Goal: Task Accomplishment & Management: Complete application form

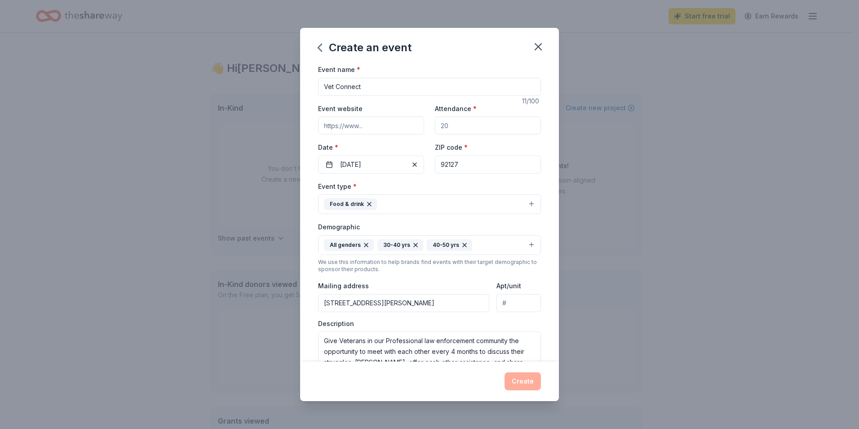
scroll to position [6, 0]
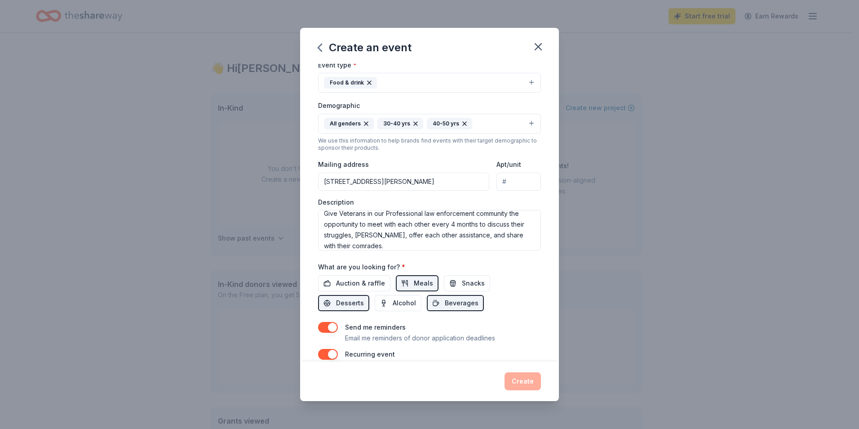
click at [389, 215] on textarea "Give Veterans in our Professional law enforcement community the opportunity to …" at bounding box center [429, 230] width 223 height 40
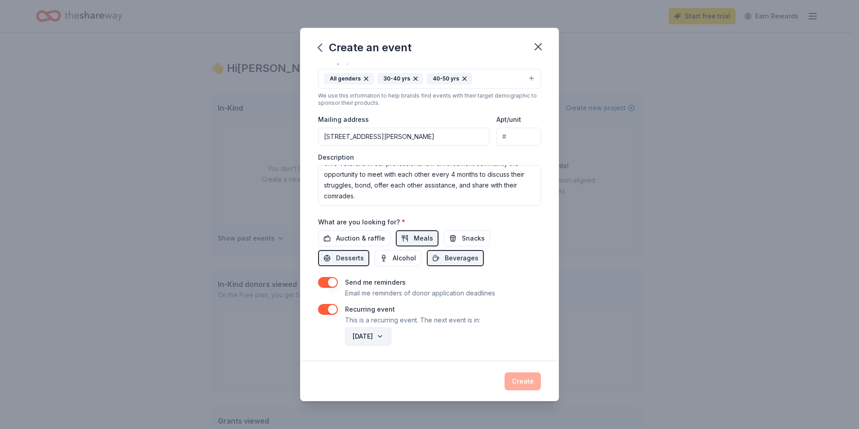
type textarea "Give Veterans in our professional law enforcement community the opportunity to …"
click at [382, 335] on button "March 2026" at bounding box center [368, 336] width 46 height 18
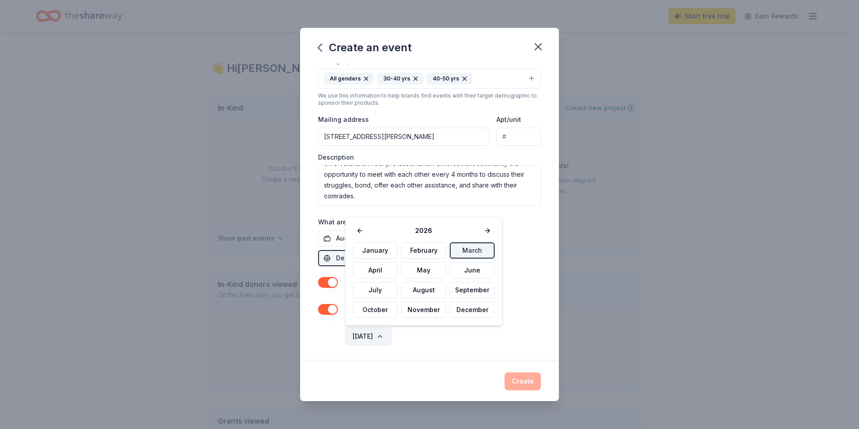
click at [382, 335] on button "March 2026" at bounding box center [368, 336] width 46 height 18
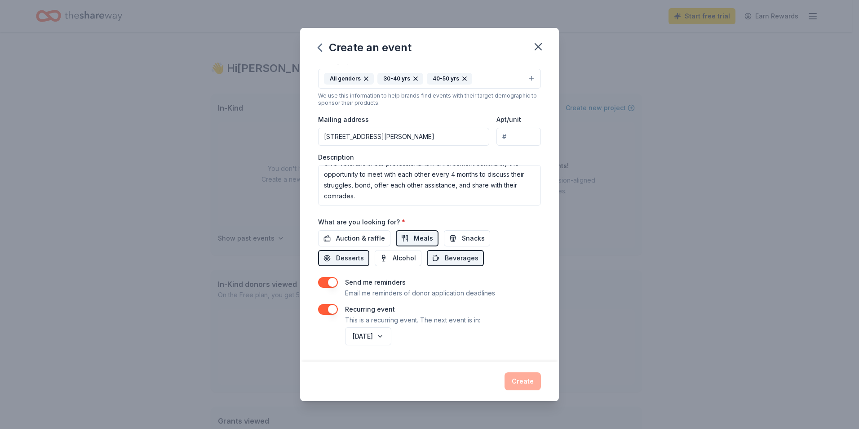
click at [526, 379] on div "Create" at bounding box center [429, 381] width 223 height 18
click at [524, 381] on div "Create" at bounding box center [429, 381] width 223 height 18
click at [513, 318] on div "Recurring event This is a recurring event. The next event is in:" at bounding box center [429, 315] width 223 height 22
click at [391, 333] on button "March 2026" at bounding box center [368, 336] width 46 height 18
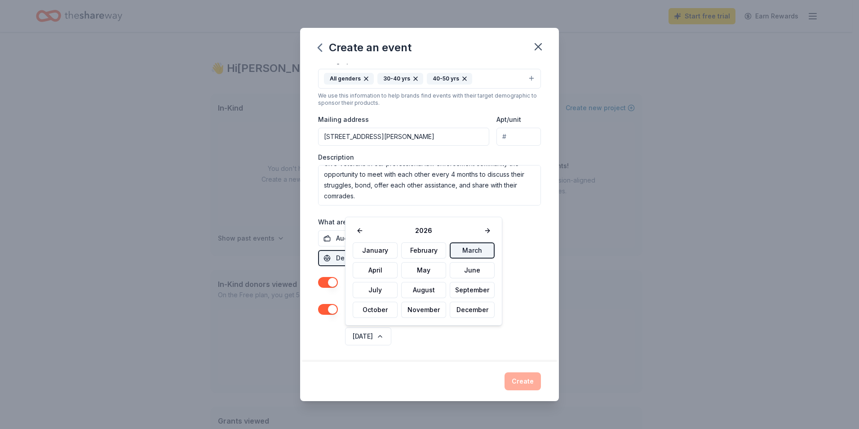
click at [458, 248] on button "March" at bounding box center [472, 250] width 45 height 16
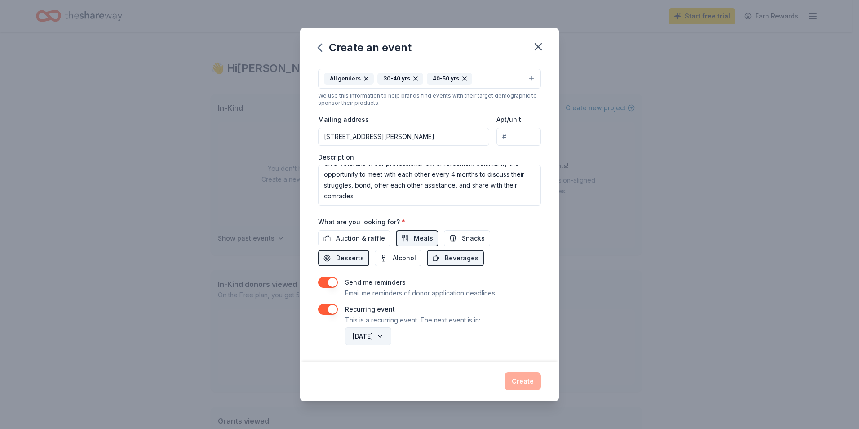
click at [387, 336] on button "March 2026" at bounding box center [368, 336] width 46 height 18
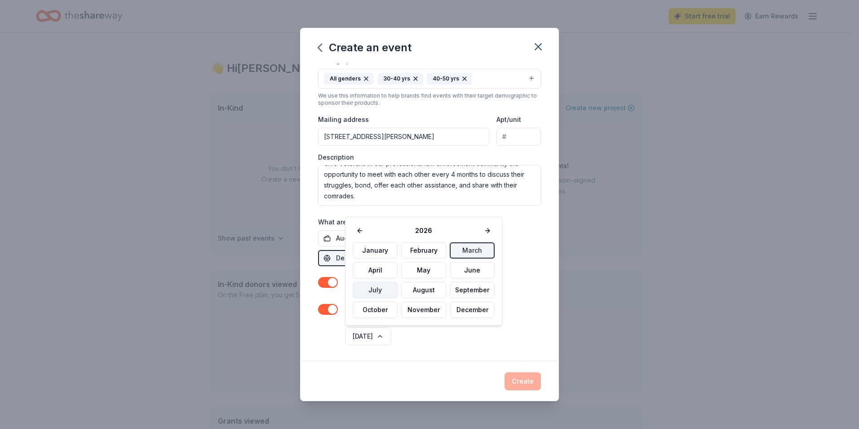
click at [387, 292] on button "July" at bounding box center [375, 290] width 45 height 16
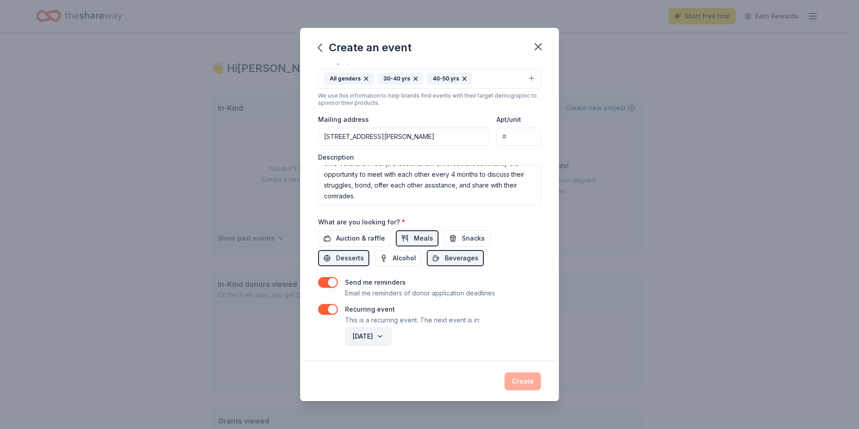
click at [391, 335] on button "July 2026" at bounding box center [368, 336] width 46 height 18
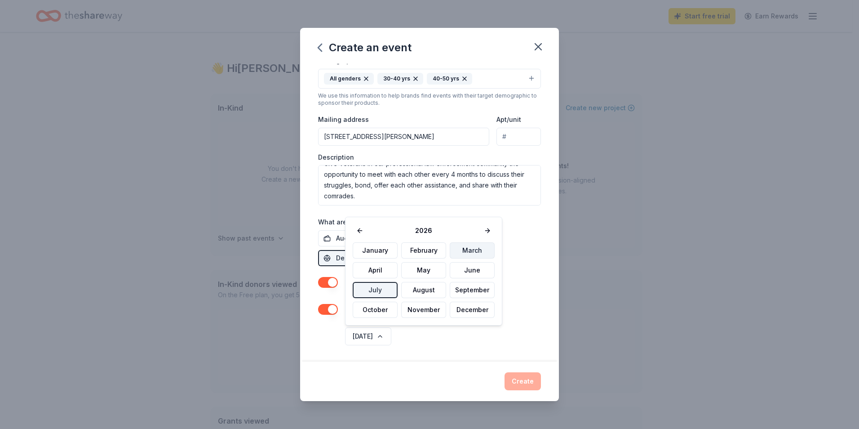
click at [460, 251] on button "March" at bounding box center [472, 250] width 45 height 16
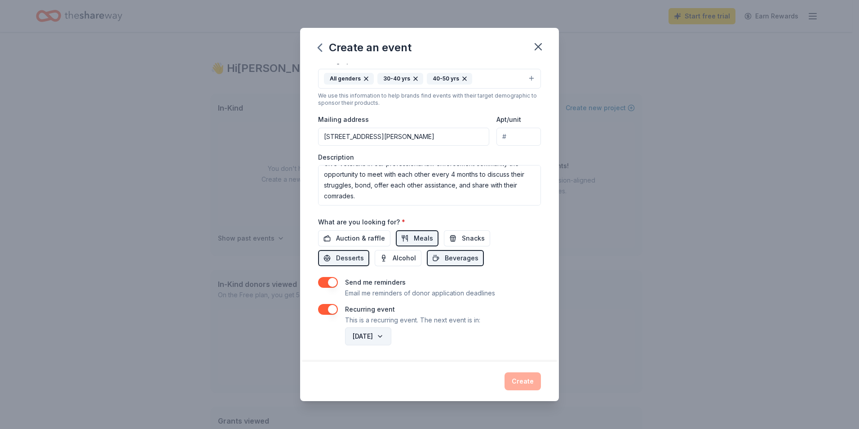
click at [387, 337] on button "March 2026" at bounding box center [368, 336] width 46 height 18
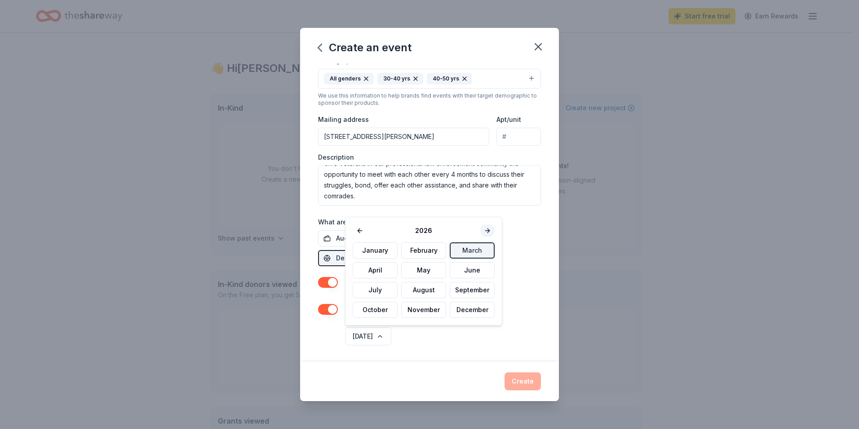
click at [482, 232] on button at bounding box center [487, 230] width 14 height 13
click at [360, 230] on button at bounding box center [360, 230] width 14 height 13
click at [520, 384] on div "Create" at bounding box center [429, 381] width 223 height 18
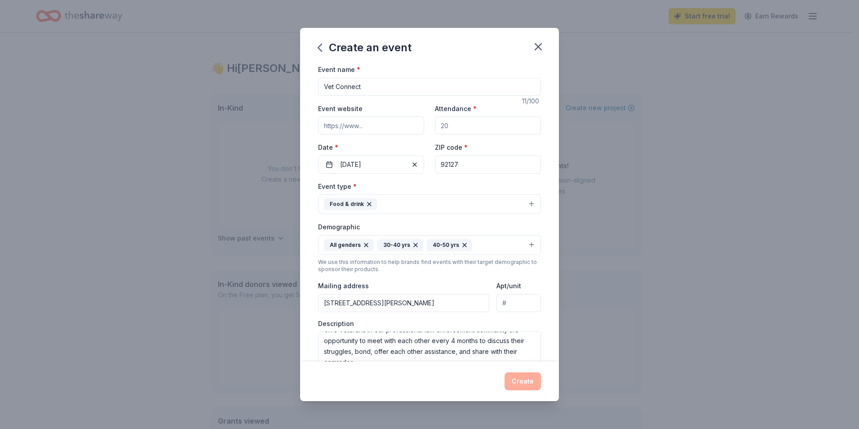
scroll to position [45, 0]
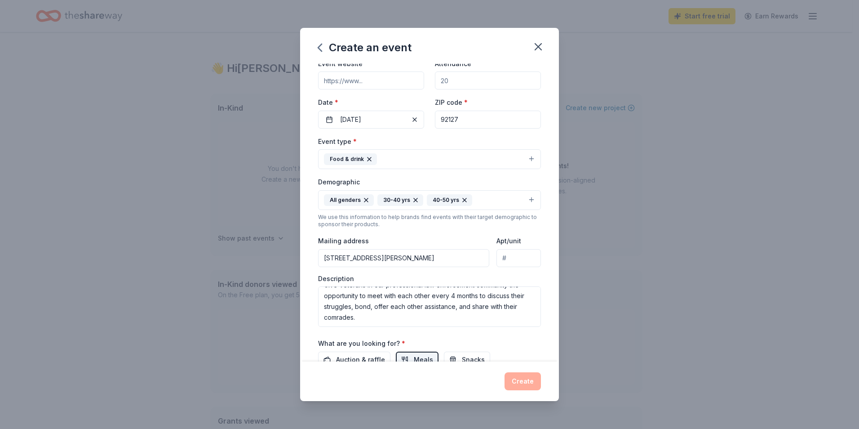
click at [524, 159] on button "Food & drink" at bounding box center [429, 159] width 223 height 20
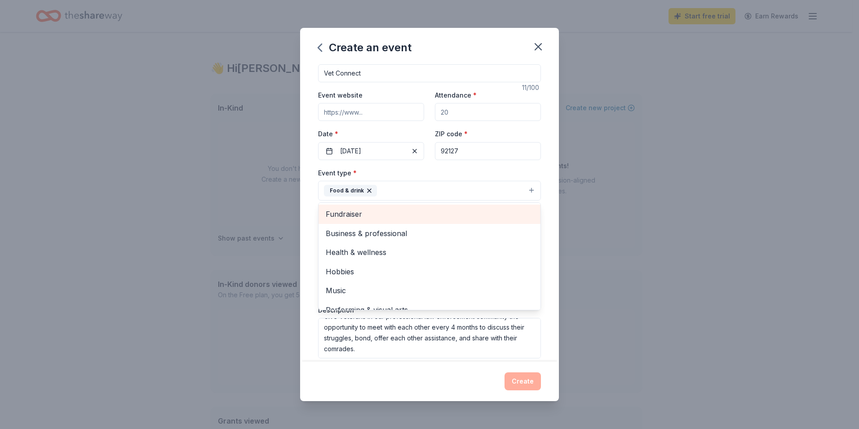
scroll to position [0, 0]
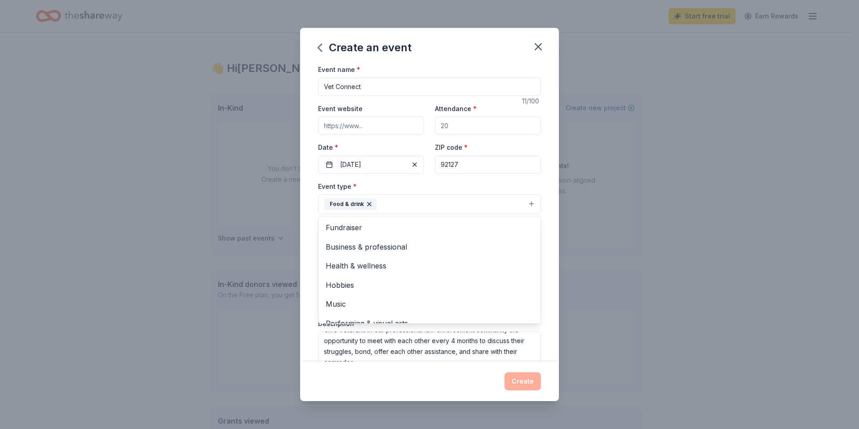
click at [522, 205] on button "Food & drink" at bounding box center [429, 204] width 223 height 20
click at [346, 205] on div "Food & drink" at bounding box center [350, 204] width 53 height 12
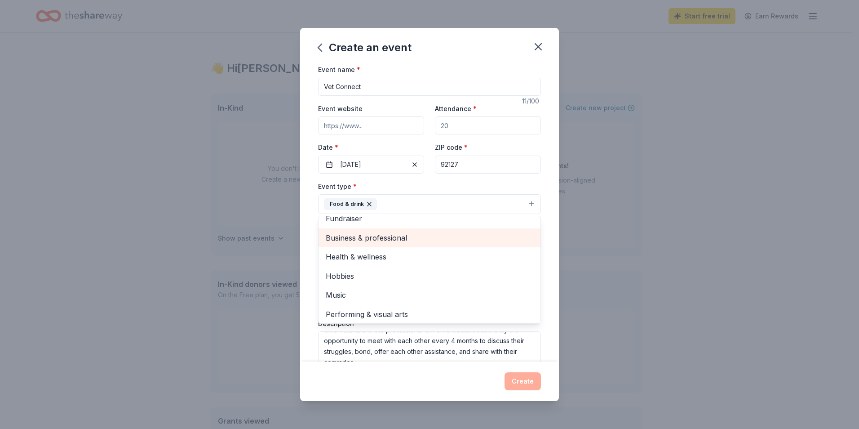
scroll to position [11, 0]
click at [369, 240] on span "Business & professional" at bounding box center [430, 236] width 208 height 12
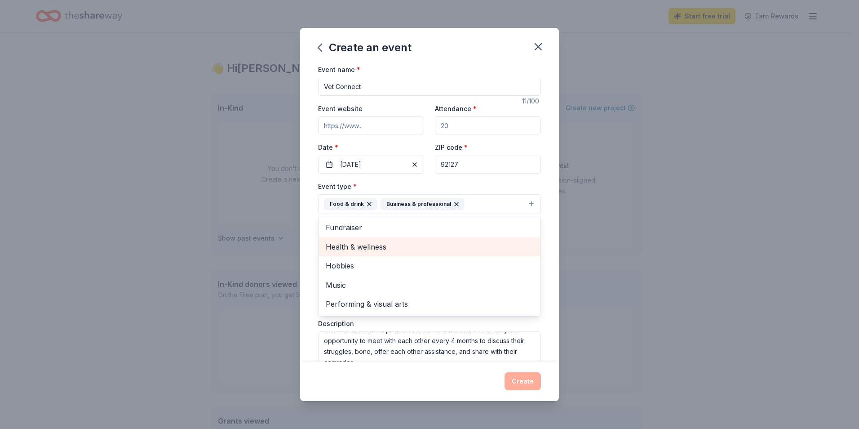
scroll to position [0, 0]
click at [371, 243] on span "Health & wellness" at bounding box center [430, 247] width 208 height 12
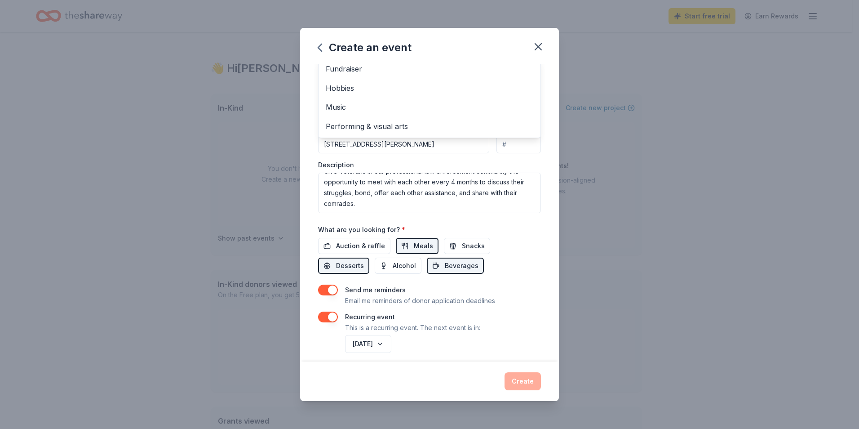
scroll to position [181, 0]
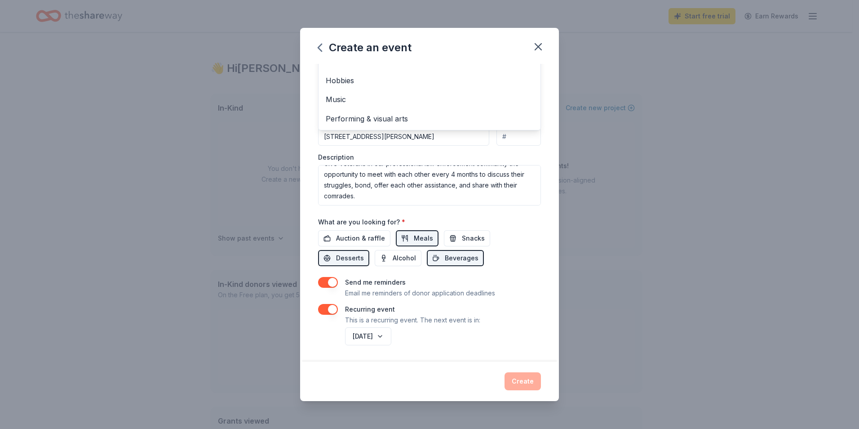
click at [397, 197] on div "Event type * Food & drink Business & professional Health & wellness Fundraiser …" at bounding box center [429, 102] width 223 height 206
click at [420, 239] on span "Meals" at bounding box center [423, 238] width 19 height 11
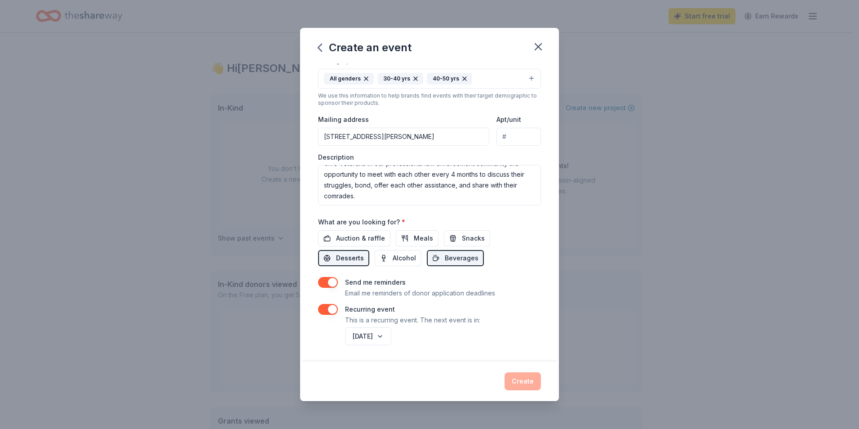
click at [337, 258] on span "Desserts" at bounding box center [350, 257] width 28 height 11
drag, startPoint x: 419, startPoint y: 228, endPoint x: 415, endPoint y: 232, distance: 6.0
click at [419, 229] on div "What are you looking for? * Auction & raffle Meals Snacks Desserts Alcohol Beve…" at bounding box center [429, 241] width 223 height 50
click at [414, 236] on span "Meals" at bounding box center [423, 238] width 19 height 11
click at [353, 252] on button "Desserts" at bounding box center [343, 258] width 51 height 16
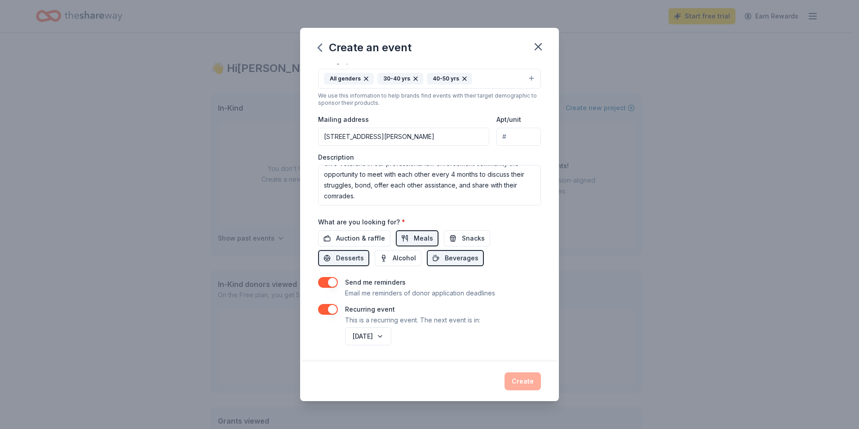
click at [520, 386] on div "Create" at bounding box center [429, 381] width 223 height 18
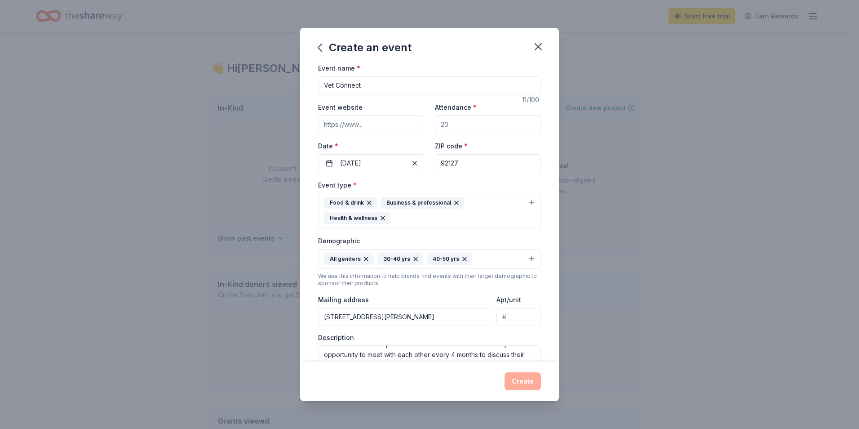
scroll to position [0, 0]
click at [358, 124] on input "Event website" at bounding box center [371, 125] width 106 height 18
click at [401, 123] on input "Event website" at bounding box center [371, 125] width 106 height 18
click at [334, 127] on input "Event website" at bounding box center [371, 125] width 106 height 18
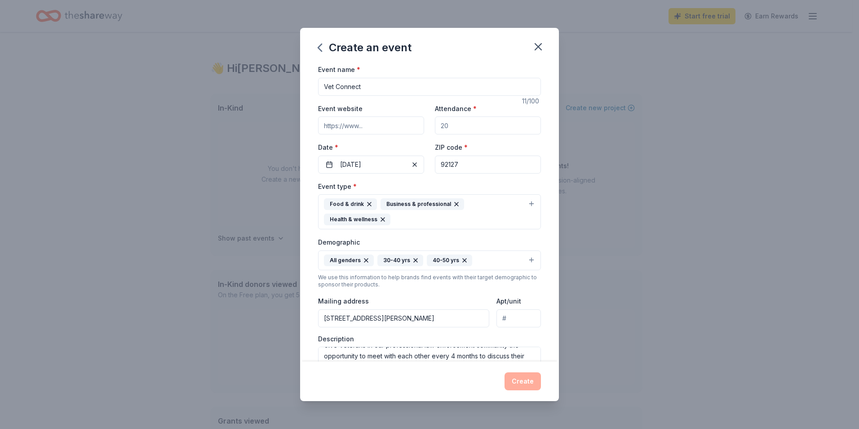
scroll to position [181, 0]
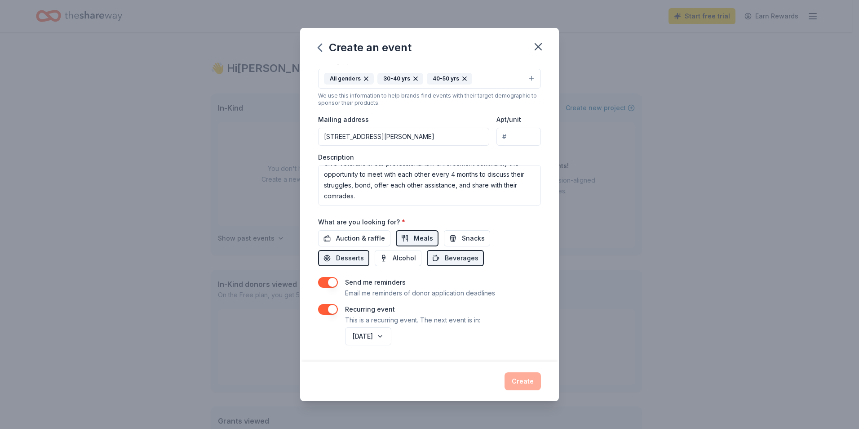
click at [523, 385] on div "Create" at bounding box center [429, 381] width 223 height 18
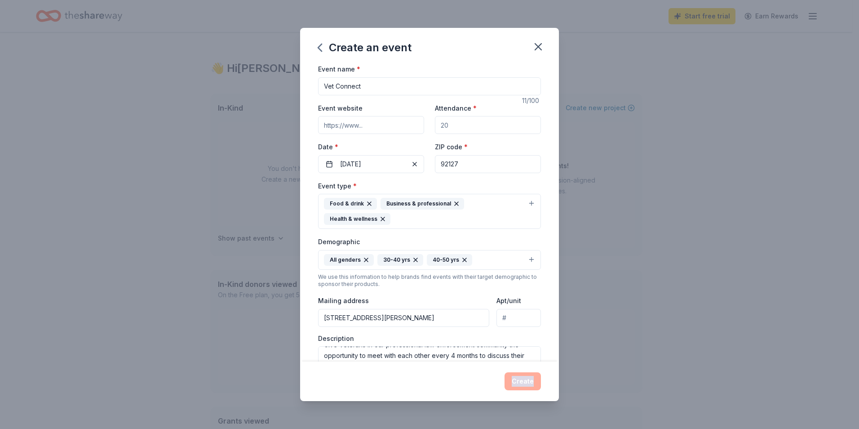
scroll to position [0, 0]
click at [376, 81] on input "Vet Connect" at bounding box center [429, 87] width 223 height 18
click at [502, 58] on div "Create an event" at bounding box center [429, 46] width 259 height 36
click at [524, 385] on div "Create" at bounding box center [429, 381] width 223 height 18
click at [524, 383] on div "Create" at bounding box center [429, 381] width 223 height 18
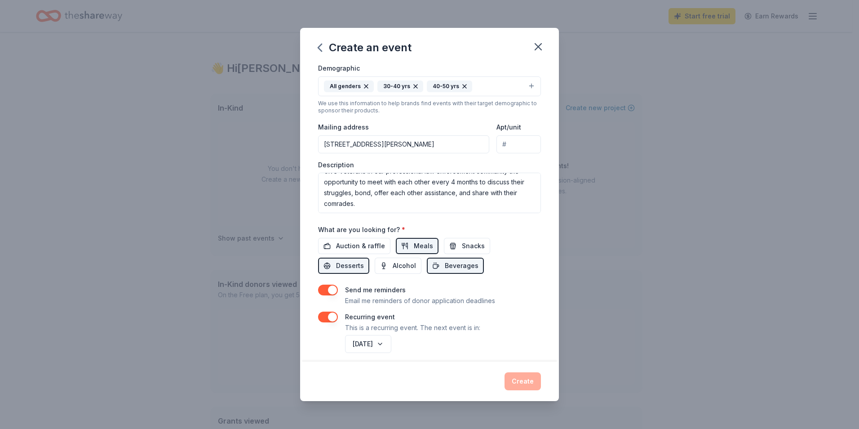
scroll to position [181, 0]
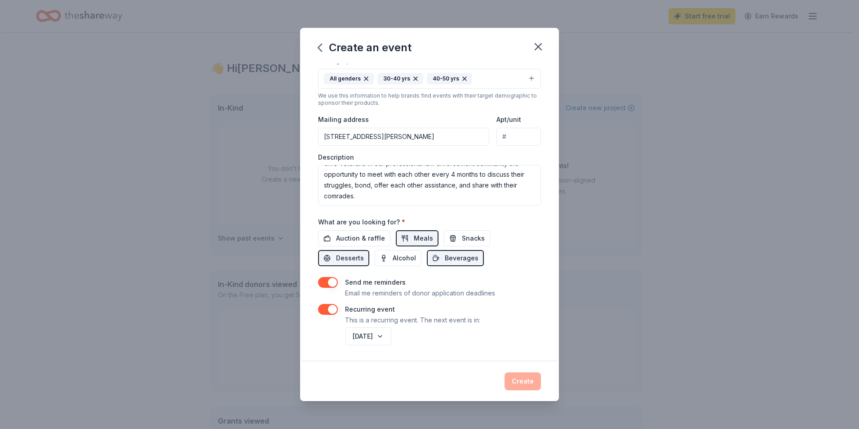
click at [517, 381] on div "Create" at bounding box center [429, 381] width 223 height 18
click at [518, 380] on div "Create" at bounding box center [429, 381] width 223 height 18
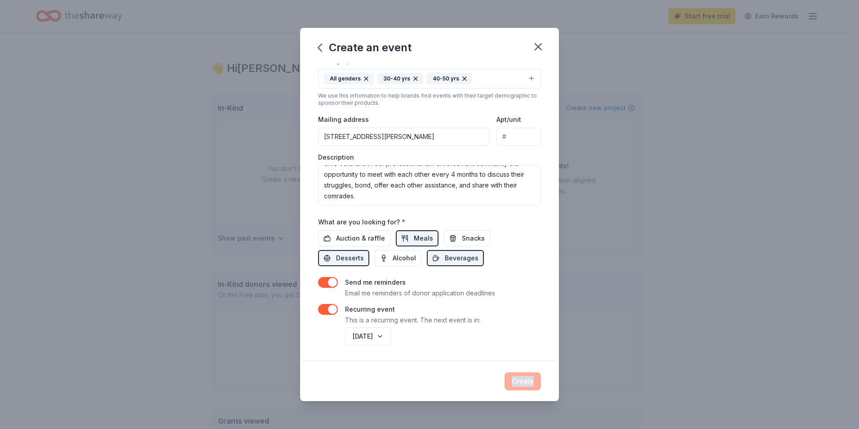
click at [518, 380] on div "Create" at bounding box center [429, 381] width 223 height 18
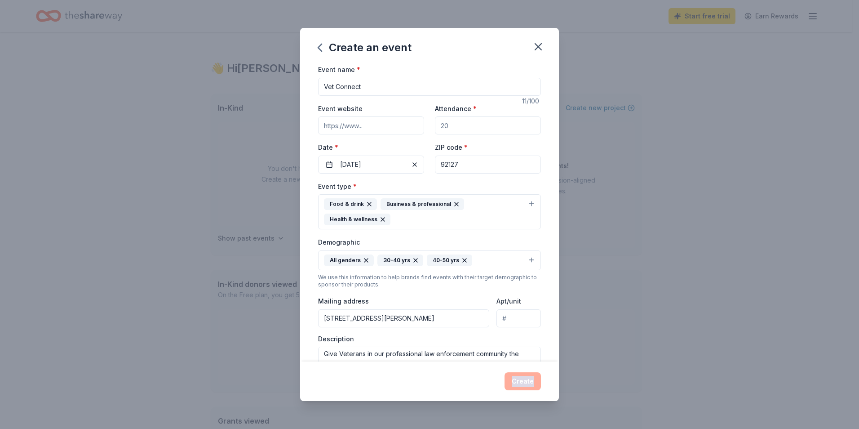
scroll to position [0, 0]
click at [316, 50] on icon "button" at bounding box center [320, 47] width 14 height 14
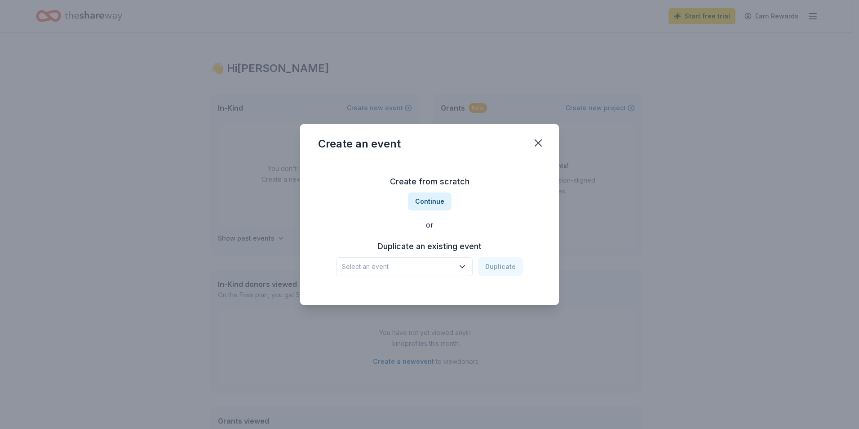
click at [469, 268] on button "Select an event" at bounding box center [404, 266] width 137 height 19
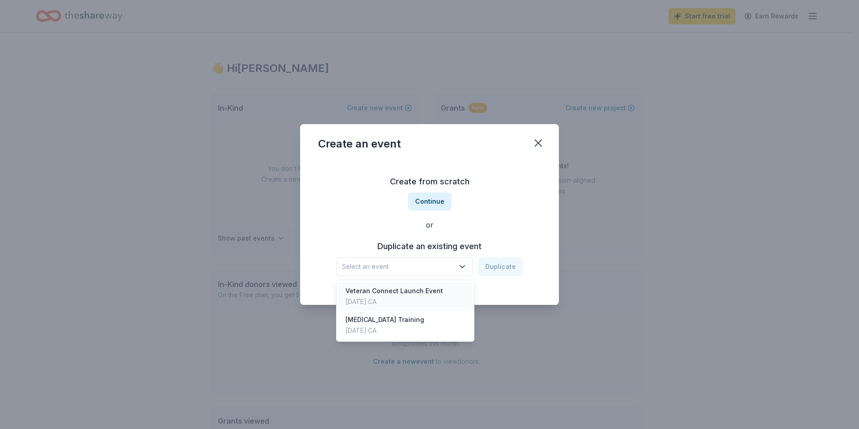
click at [455, 290] on div "Veteran Connect Launch Event Jun 05, 2024 · CA" at bounding box center [405, 296] width 134 height 29
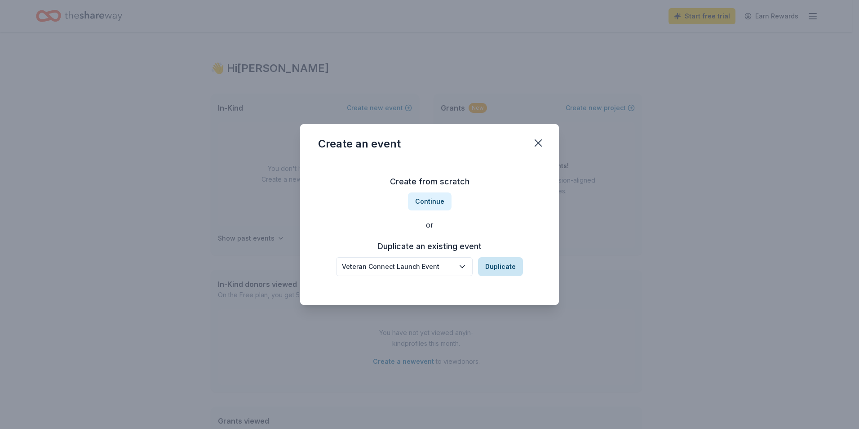
click at [512, 262] on button "Duplicate" at bounding box center [500, 266] width 45 height 19
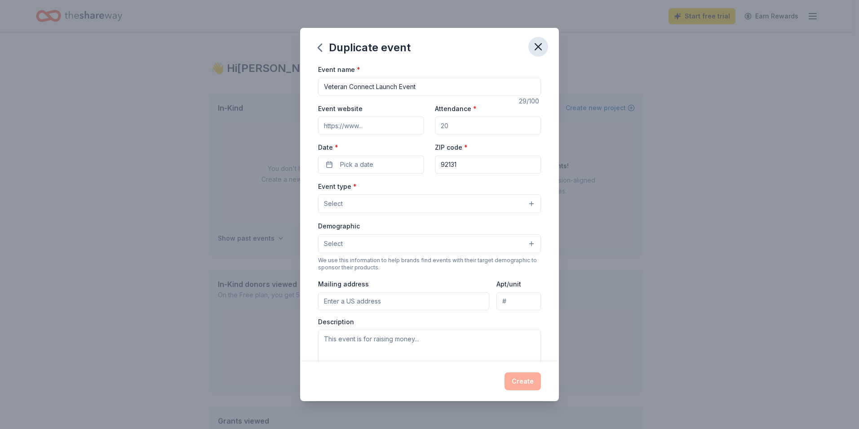
click at [540, 44] on icon "button" at bounding box center [538, 46] width 13 height 13
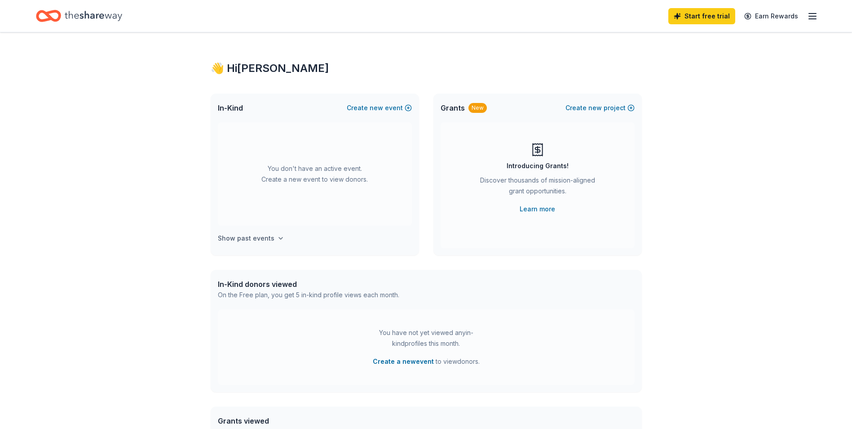
click at [236, 236] on h4 "Show past events" at bounding box center [246, 238] width 57 height 11
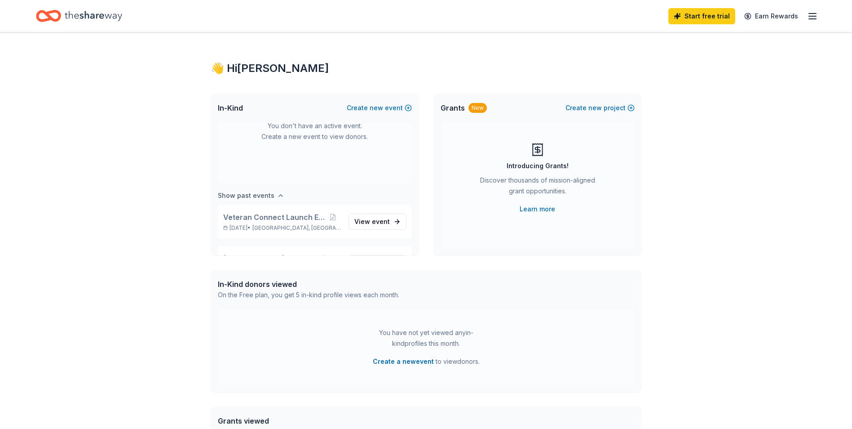
scroll to position [75, 0]
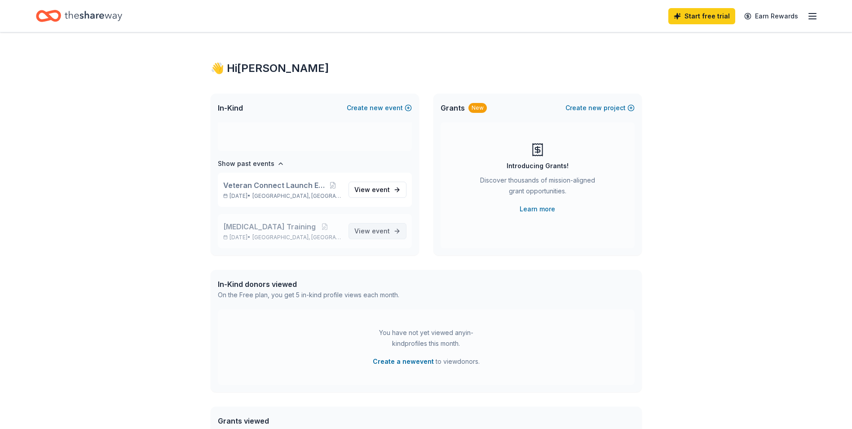
click at [372, 230] on span "event" at bounding box center [381, 231] width 18 height 8
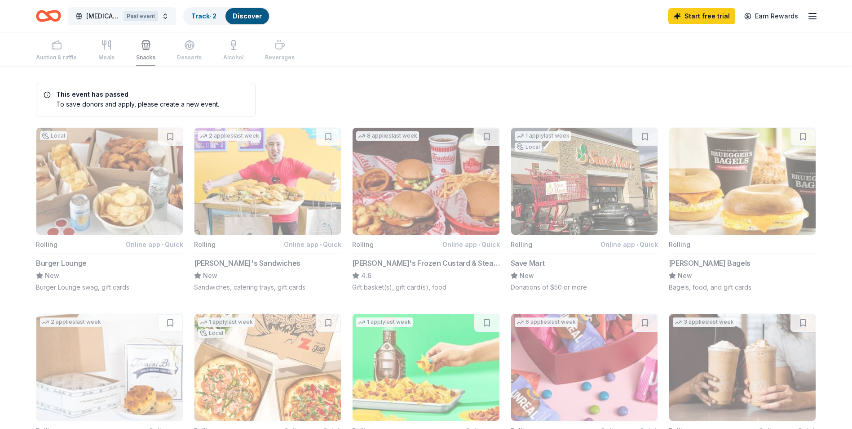
click at [163, 13] on button "Crisis Intervention Training Past event" at bounding box center [122, 16] width 108 height 18
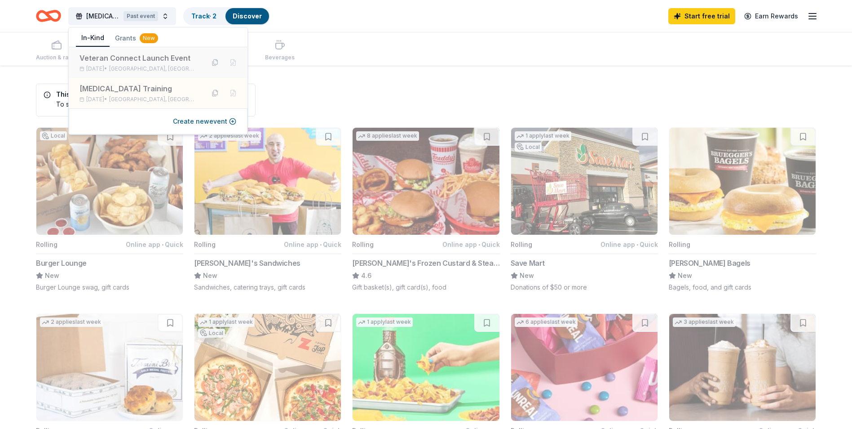
click at [152, 64] on div "Veteran Connect Launch Event Jun 05, 2024 • San Diego, CA" at bounding box center [139, 63] width 118 height 20
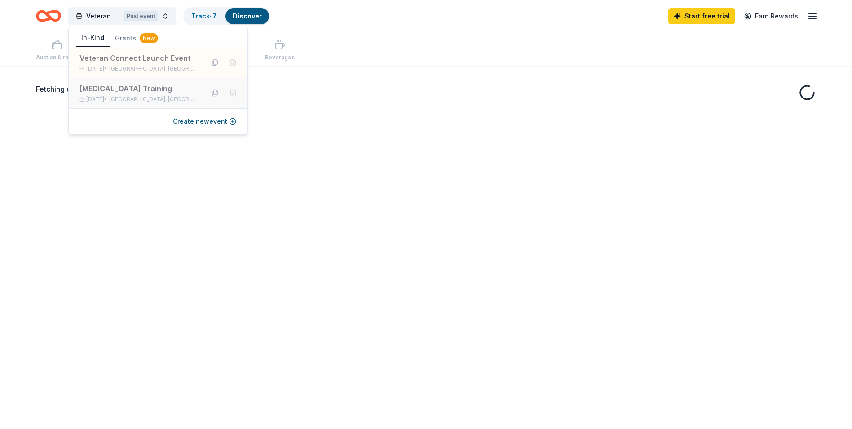
click at [149, 96] on span "[GEOGRAPHIC_DATA], [GEOGRAPHIC_DATA]" at bounding box center [153, 99] width 88 height 7
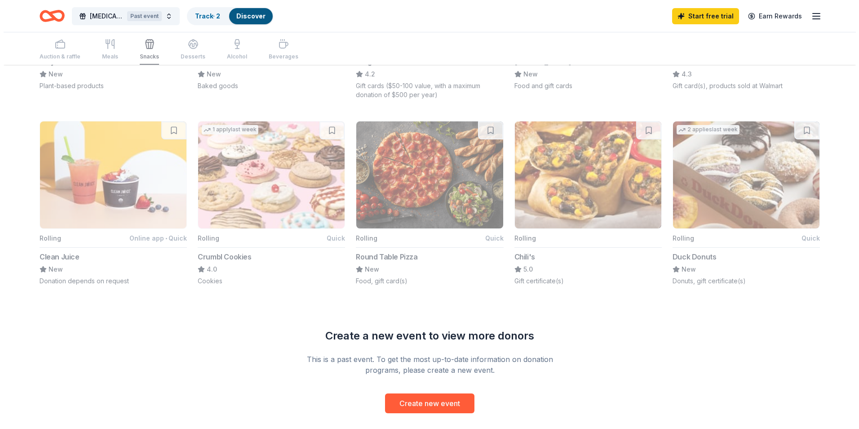
scroll to position [629, 0]
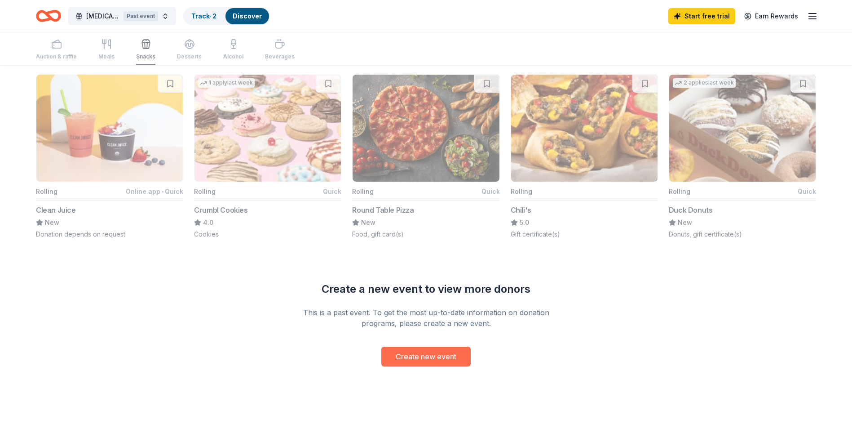
click at [447, 357] on button "Create new event" at bounding box center [425, 356] width 89 height 20
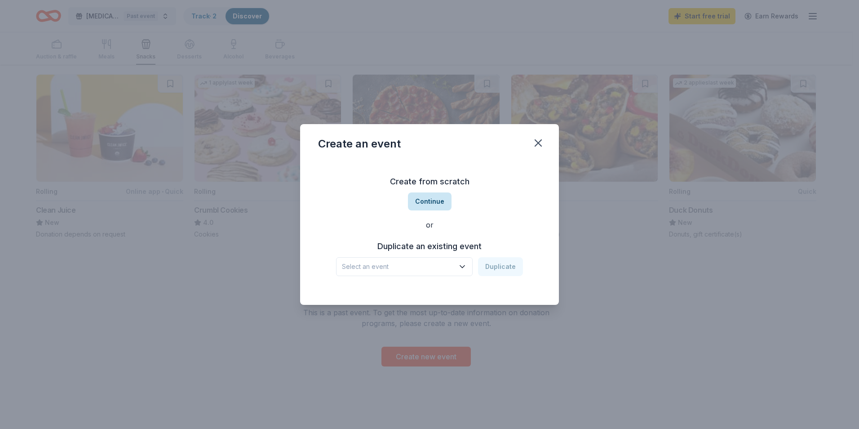
click at [440, 199] on button "Continue" at bounding box center [430, 201] width 44 height 18
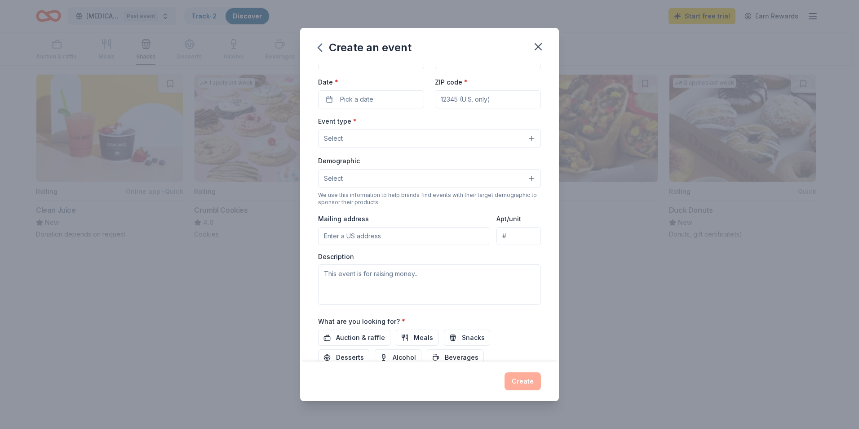
scroll to position [0, 0]
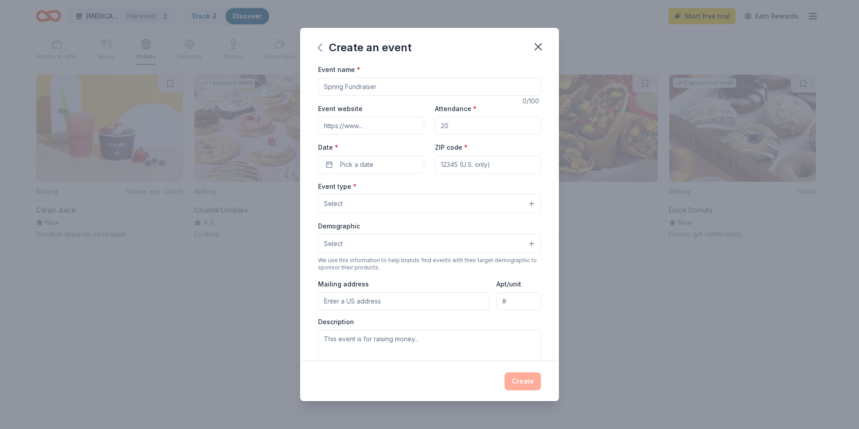
click at [319, 49] on icon "button" at bounding box center [320, 47] width 14 height 14
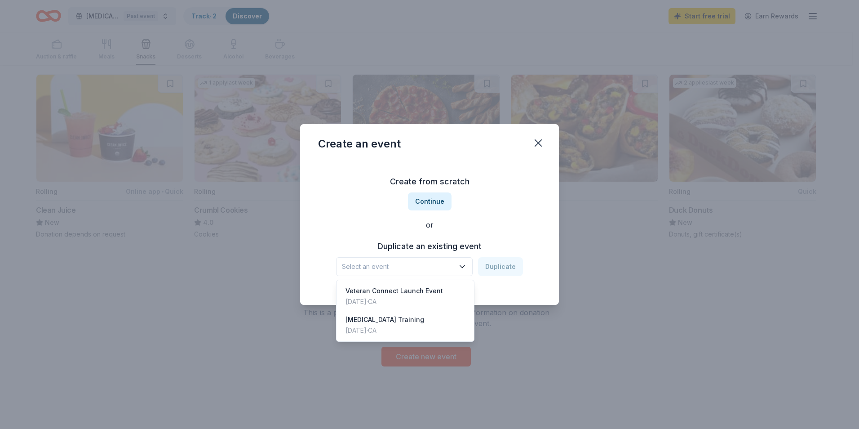
click at [398, 266] on span "Select an event" at bounding box center [398, 266] width 112 height 11
click at [403, 301] on div "Jun 05, 2024 · CA" at bounding box center [393, 301] width 97 height 11
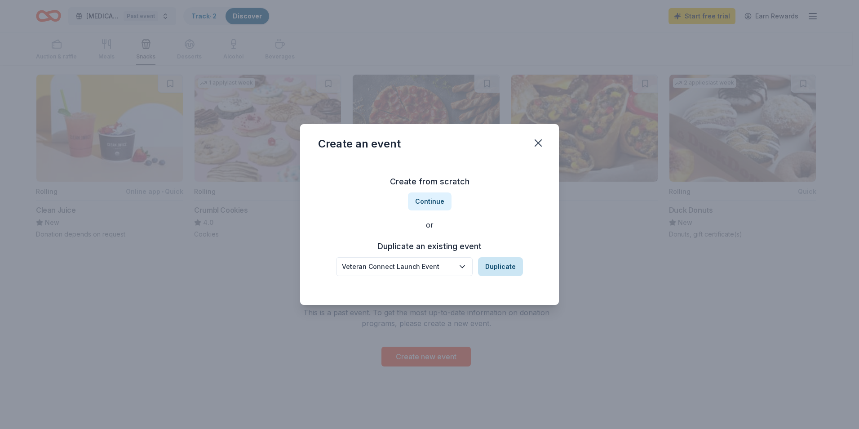
click at [510, 263] on button "Duplicate" at bounding box center [500, 266] width 45 height 19
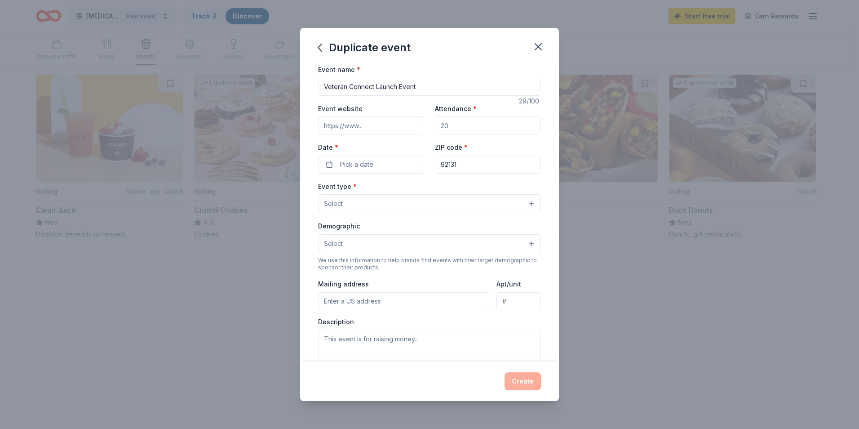
click at [524, 380] on div "Create" at bounding box center [429, 381] width 223 height 18
click at [321, 49] on icon "button" at bounding box center [320, 47] width 14 height 14
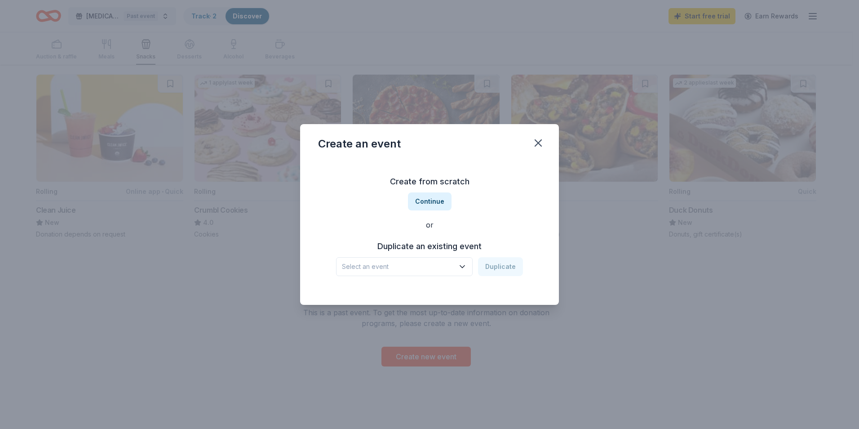
click at [448, 262] on span "Select an event" at bounding box center [398, 266] width 112 height 11
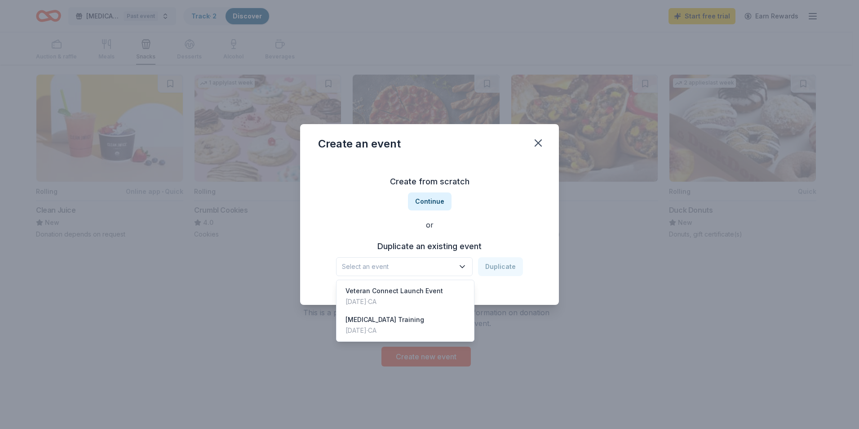
click at [436, 202] on div "Create from scratch Continue or Duplicate an existing event Select an event Dup…" at bounding box center [429, 225] width 223 height 130
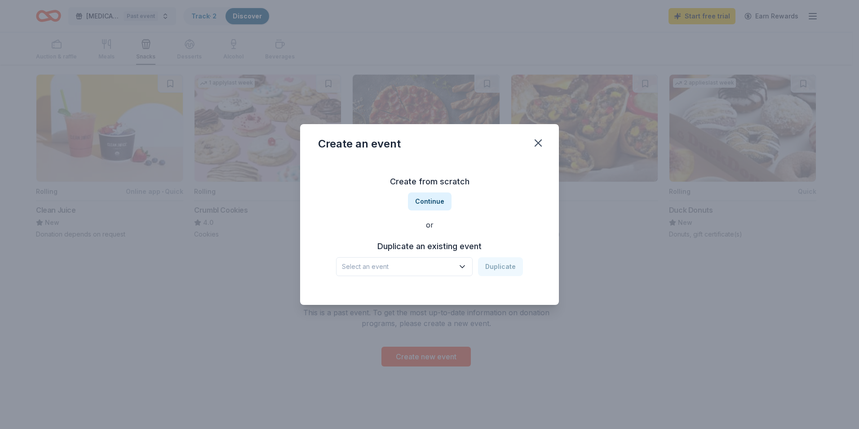
click at [436, 202] on button "Continue" at bounding box center [430, 201] width 44 height 18
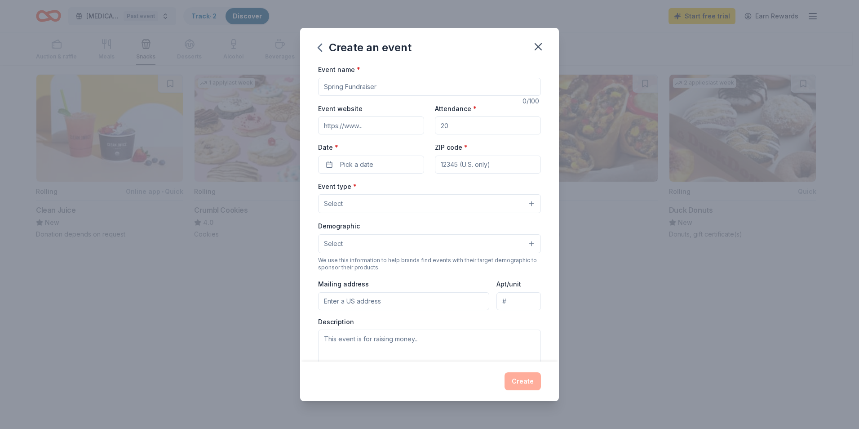
click at [376, 84] on input "Event name *" at bounding box center [429, 87] width 223 height 18
type input "Vet Connect"
click at [445, 128] on input "Attendance *" at bounding box center [488, 125] width 106 height 18
type input "20"
click at [393, 164] on button "Pick a date" at bounding box center [371, 164] width 106 height 18
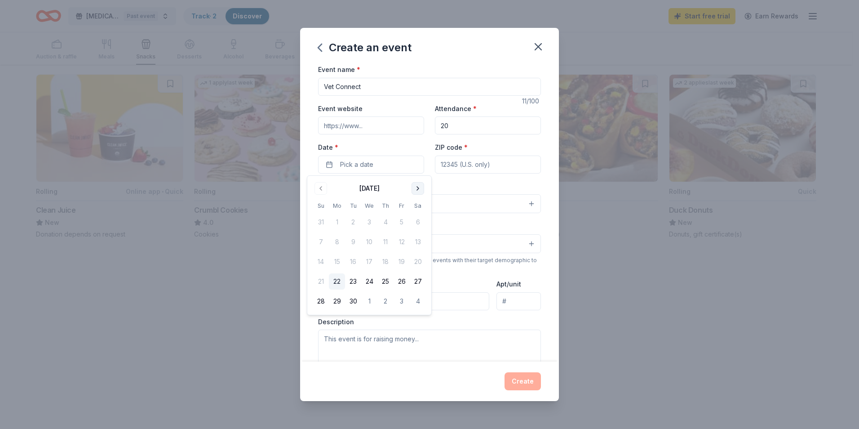
click at [420, 190] on button "Go to next month" at bounding box center [418, 188] width 13 height 13
click at [420, 192] on button "Go to next month" at bounding box center [418, 188] width 13 height 13
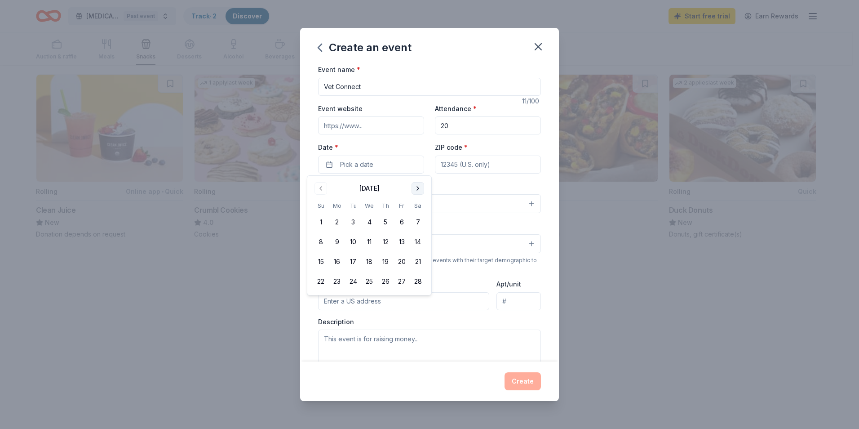
click at [420, 192] on button "Go to next month" at bounding box center [418, 188] width 13 height 13
click at [354, 261] on button "17" at bounding box center [353, 261] width 16 height 16
click at [477, 166] on input "ZIP code *" at bounding box center [488, 164] width 106 height 18
type input "92131"
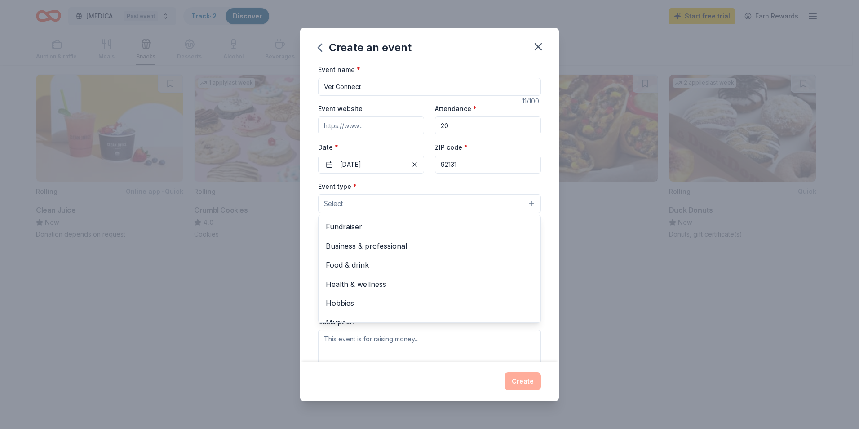
click at [434, 207] on button "Select" at bounding box center [429, 203] width 223 height 19
click at [433, 273] on div "Food & drink" at bounding box center [430, 264] width 222 height 19
click at [546, 331] on div "Event name * Vet Connect 11 /100 Event website Attendance * 20 Date * 03/17/202…" at bounding box center [429, 212] width 259 height 297
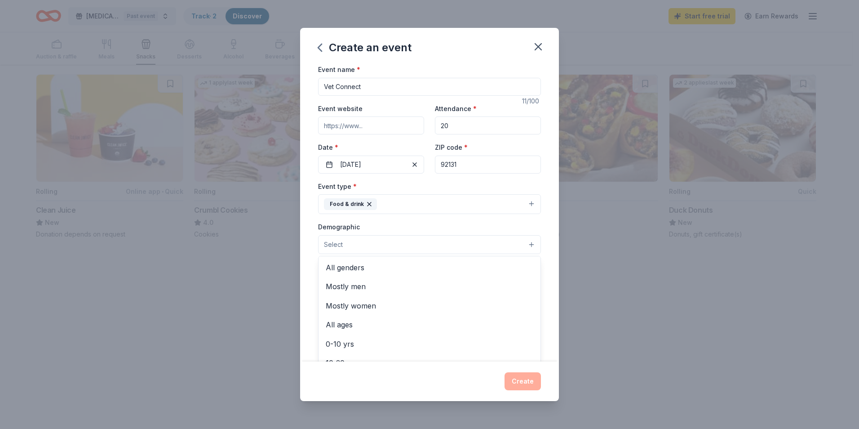
click at [399, 242] on button "Select" at bounding box center [429, 244] width 223 height 19
click at [362, 289] on span "Mostly men" at bounding box center [430, 286] width 208 height 12
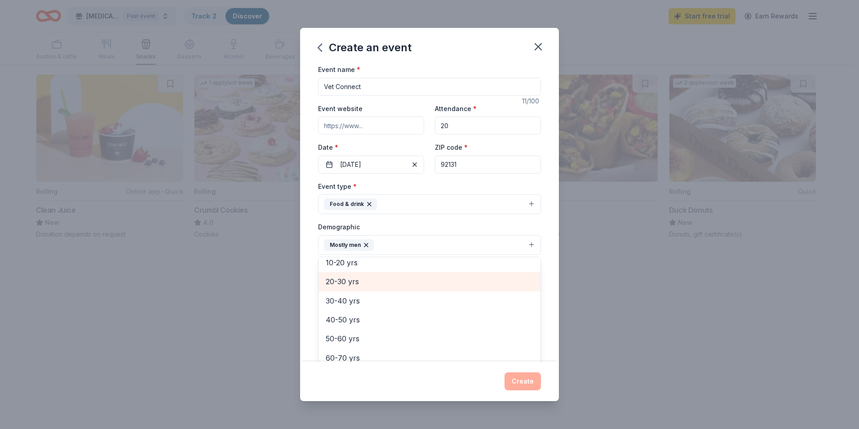
scroll to position [90, 0]
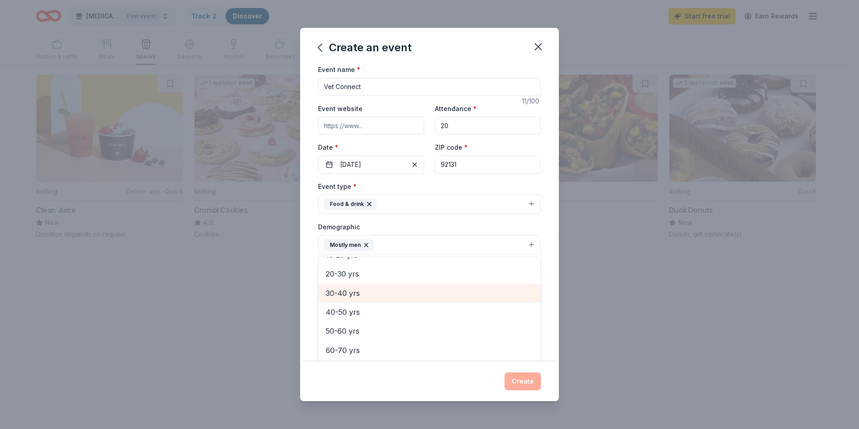
click at [365, 294] on span "30-40 yrs" at bounding box center [430, 293] width 208 height 12
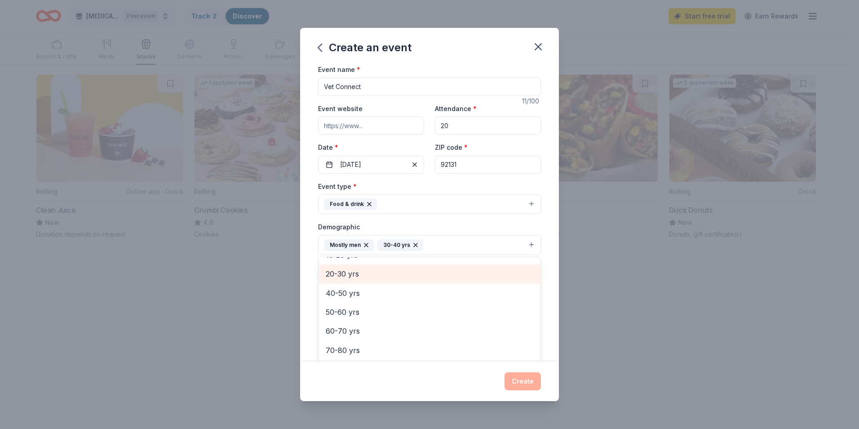
click at [349, 271] on span "20-30 yrs" at bounding box center [430, 274] width 208 height 12
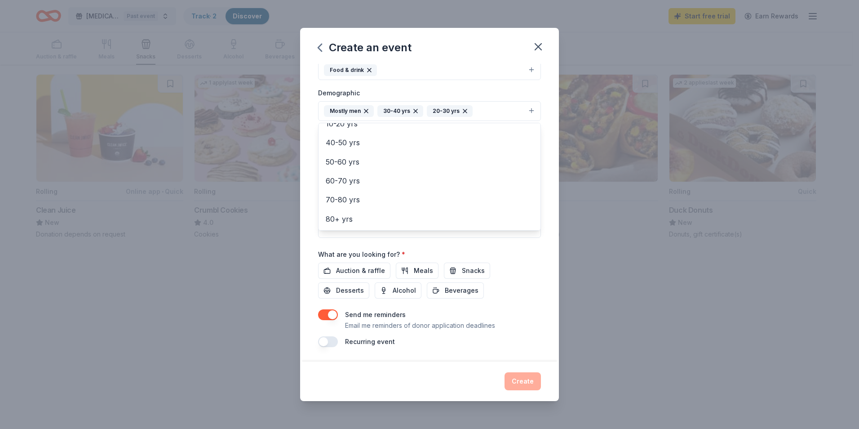
click at [415, 273] on div "Event name * Vet Connect 11 /100 Event website Attendance * 20 Date * 03/17/202…" at bounding box center [429, 138] width 223 height 417
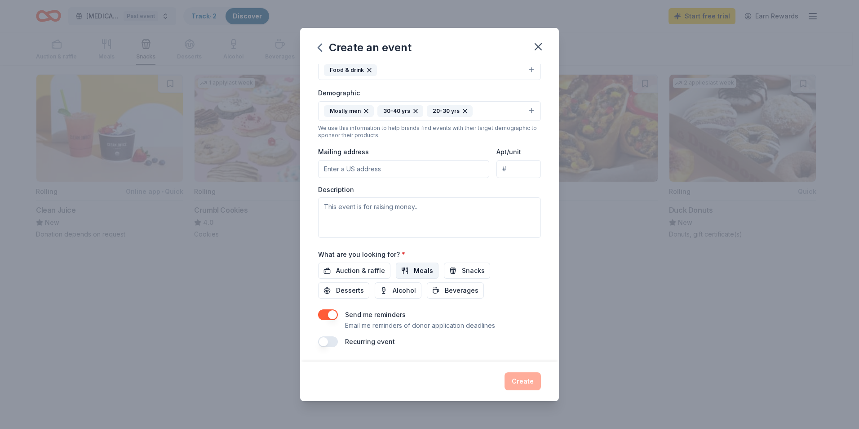
click at [406, 272] on button "Meals" at bounding box center [417, 270] width 43 height 16
click at [455, 292] on span "Beverages" at bounding box center [462, 290] width 34 height 11
click at [358, 290] on span "Desserts" at bounding box center [350, 290] width 28 height 11
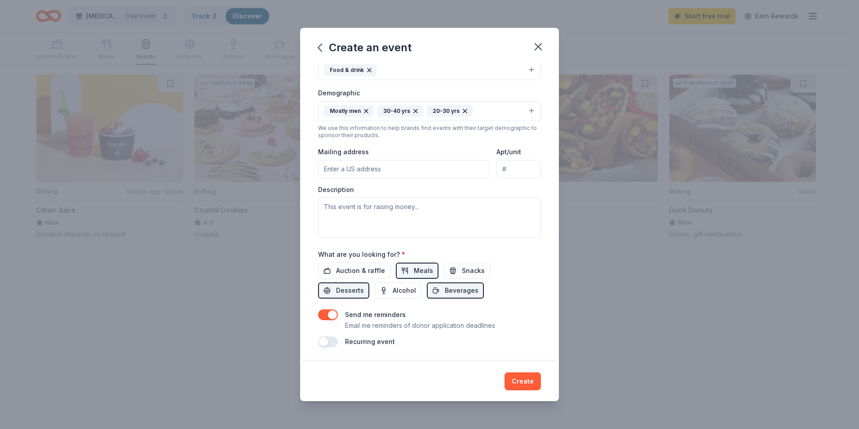
drag, startPoint x: 322, startPoint y: 340, endPoint x: 345, endPoint y: 339, distance: 23.8
click at [345, 339] on div "Recurring event" at bounding box center [429, 341] width 223 height 11
click at [337, 341] on button "button" at bounding box center [328, 341] width 20 height 11
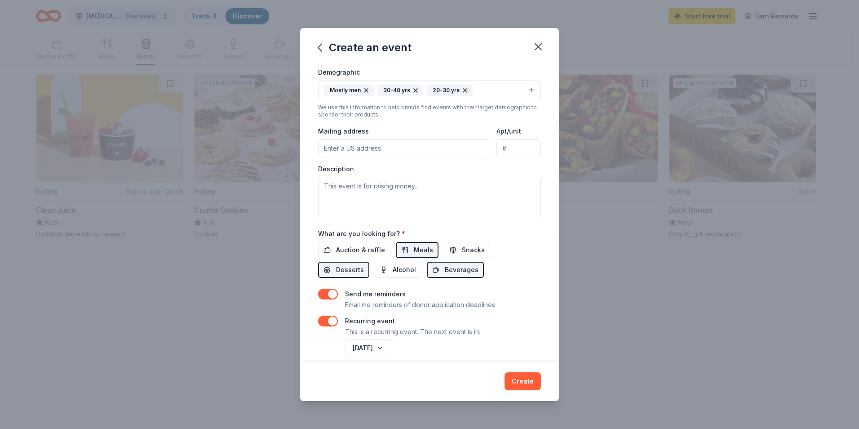
scroll to position [166, 0]
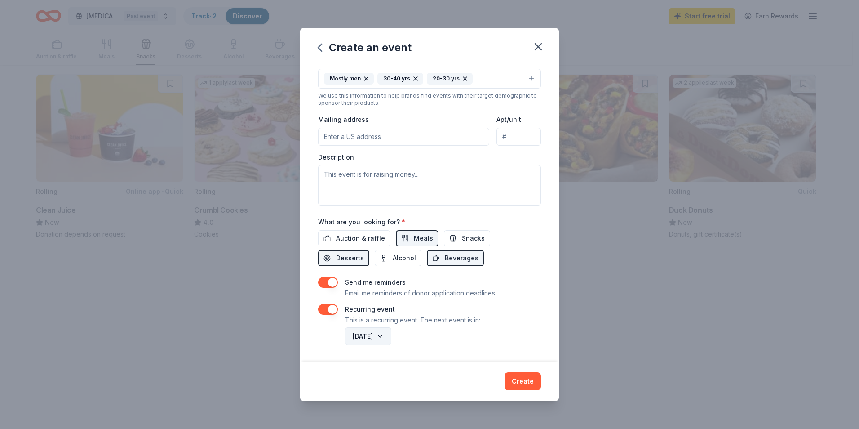
click at [391, 335] on button "March 2027" at bounding box center [368, 336] width 46 height 18
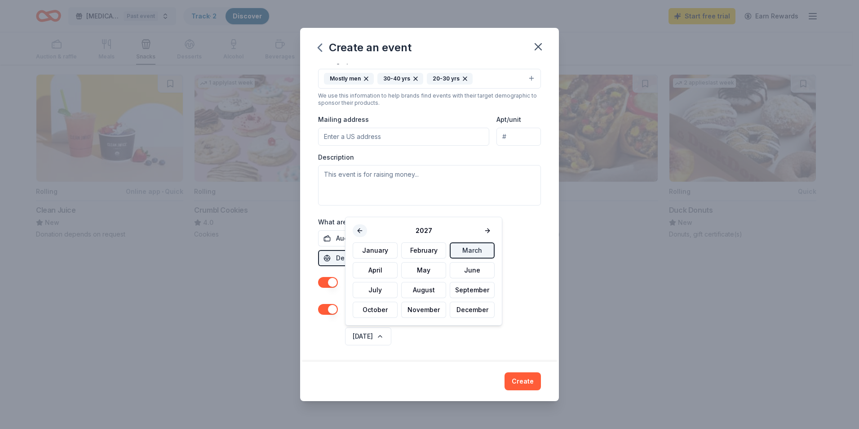
click at [358, 227] on button at bounding box center [360, 230] width 14 height 13
click at [370, 290] on button "July" at bounding box center [375, 290] width 45 height 16
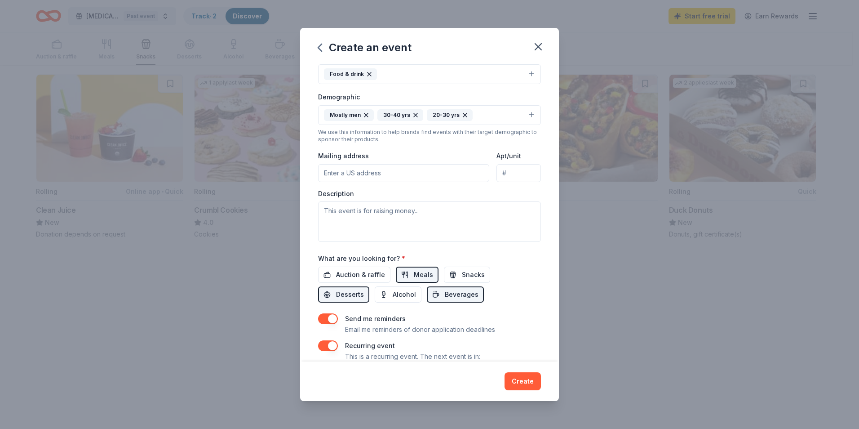
scroll to position [135, 0]
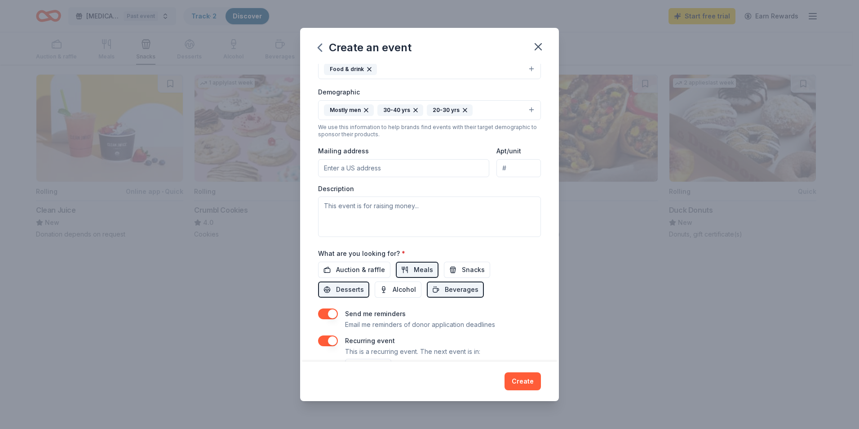
click at [339, 161] on input "Mailing address" at bounding box center [403, 168] width 171 height 18
click at [341, 173] on input "Mailing address" at bounding box center [403, 168] width 171 height 18
click at [341, 172] on input "Mailing address" at bounding box center [403, 168] width 171 height 18
click at [405, 170] on input "10111 Carroll Canyon Road" at bounding box center [403, 168] width 171 height 18
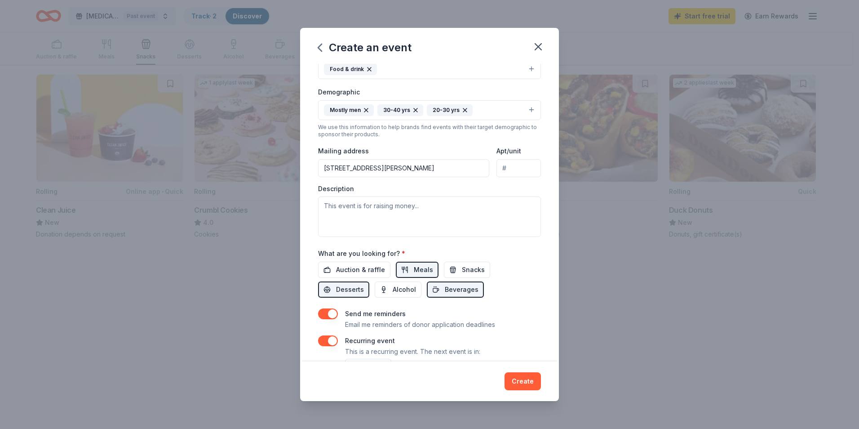
type input "10111 Carroll Canyon Road, San Diego, CA, 92131"
click at [415, 205] on textarea at bounding box center [429, 216] width 223 height 40
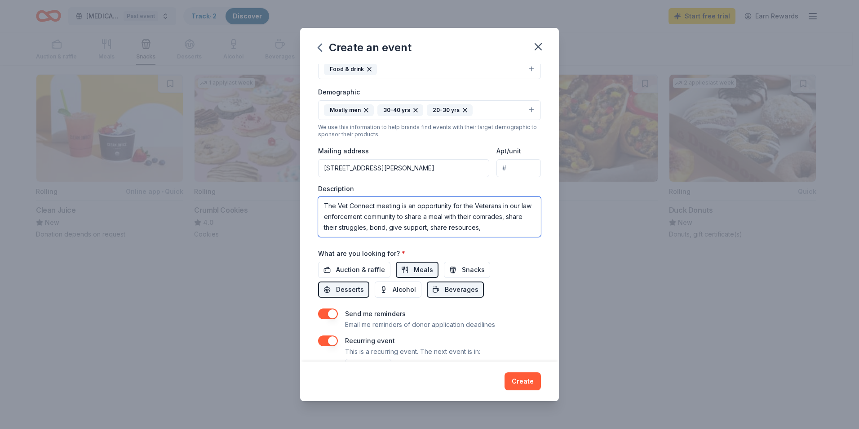
click at [448, 228] on textarea "The Vet Connect meeting is an opportunity for the Veterans in our law enforceme…" at bounding box center [429, 216] width 223 height 40
click at [511, 230] on textarea "The Vet Connect meeting is an opportunity for the Veterans in our law enforceme…" at bounding box center [429, 216] width 223 height 40
click at [478, 206] on textarea "The Vet Connect meeting is an opportunity for the Veterans in our law enforceme…" at bounding box center [429, 216] width 223 height 40
click at [376, 215] on textarea "The Vet Connect meeting is an opportunity for the veterans in our law enforceme…" at bounding box center [429, 216] width 223 height 40
drag, startPoint x: 471, startPoint y: 216, endPoint x: 438, endPoint y: 217, distance: 32.8
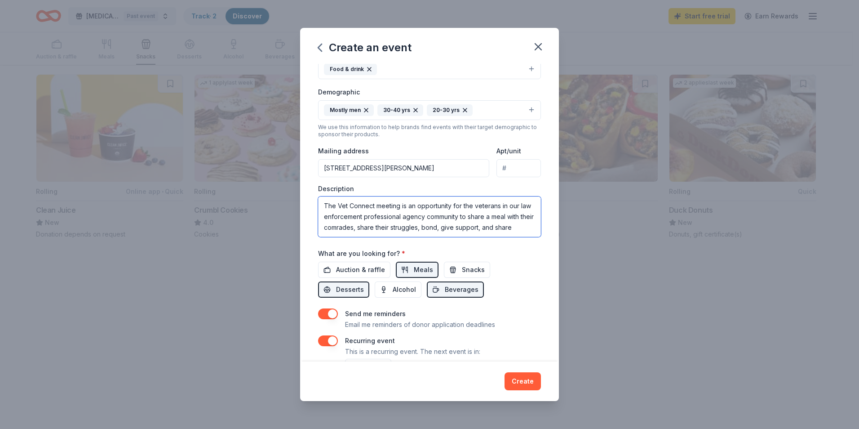
click at [438, 217] on textarea "The Vet Connect meeting is an opportunity for the veterans in our law enforceme…" at bounding box center [429, 216] width 223 height 40
click at [373, 226] on textarea "The Vet Connect meeting is an opportunity for the veterans in our law enforceme…" at bounding box center [429, 216] width 223 height 40
click at [441, 228] on textarea "The Vet Connect meeting is an opportunity for the veterans in our law enforceme…" at bounding box center [429, 216] width 223 height 40
drag, startPoint x: 494, startPoint y: 228, endPoint x: 505, endPoint y: 228, distance: 10.8
click at [505, 228] on textarea "The Vet Connect meeting is an opportunity for the veterans in our law enforceme…" at bounding box center [429, 216] width 223 height 40
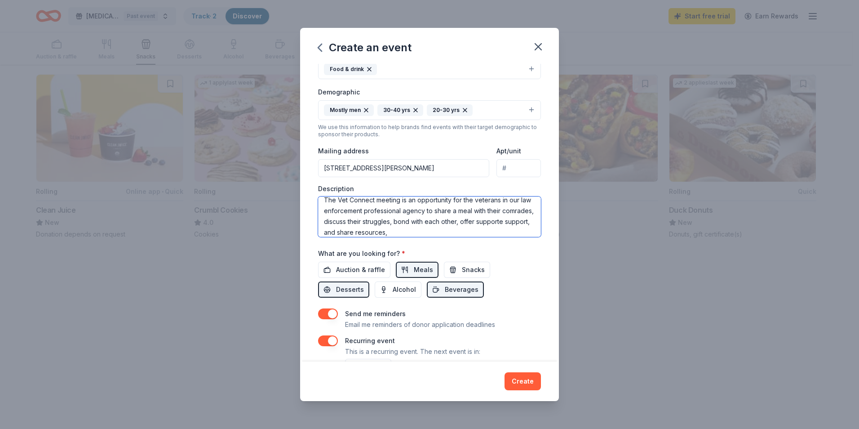
scroll to position [11, 0]
drag, startPoint x: 352, startPoint y: 231, endPoint x: 314, endPoint y: 231, distance: 38.6
click at [314, 231] on div "Event name * Vet Connect 11 /100 Event website Attendance * 20 Date * 03/17/202…" at bounding box center [429, 212] width 259 height 297
click at [414, 228] on textarea "The Vet Connect meeting is an opportunity for the veterans in our law enforceme…" at bounding box center [429, 216] width 223 height 40
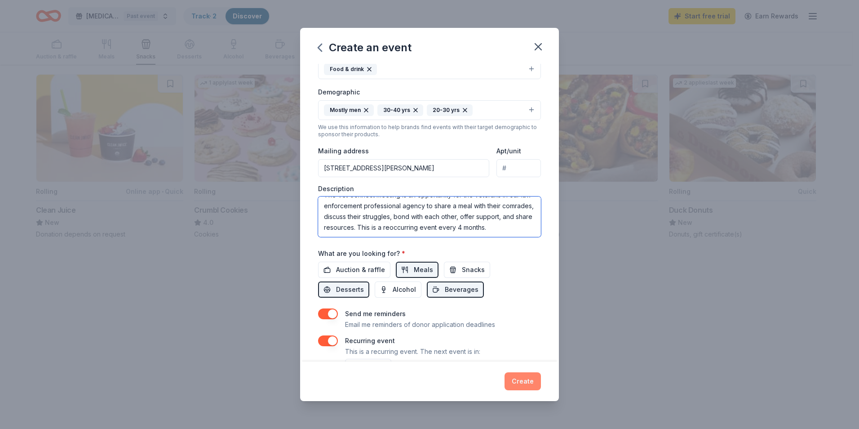
type textarea "The Vet Connect meeting is an opportunity for the veterans in our law enforceme…"
click at [529, 383] on button "Create" at bounding box center [523, 381] width 36 height 18
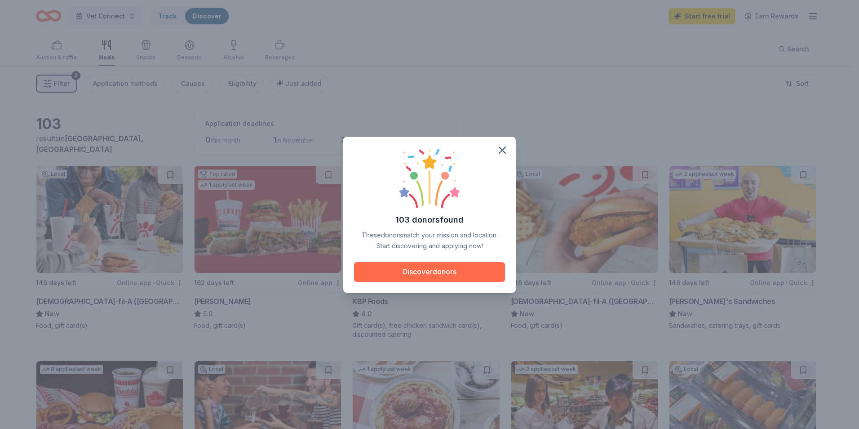
click at [436, 275] on button "Discover donors" at bounding box center [429, 272] width 151 height 20
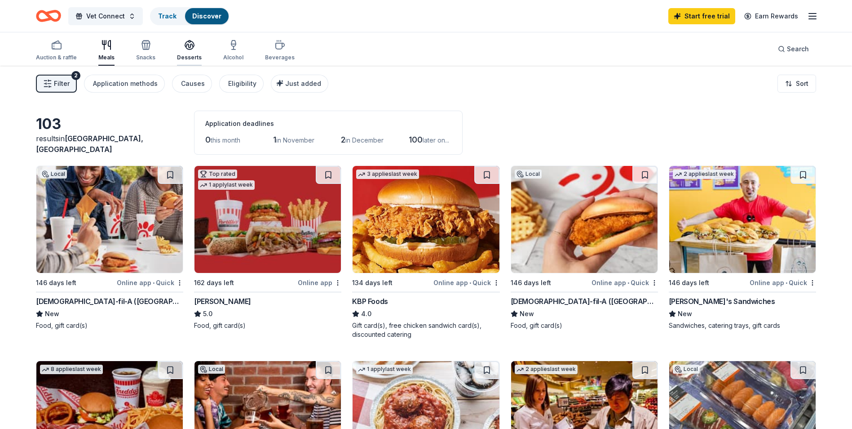
click at [192, 45] on icon "button" at bounding box center [189, 44] width 9 height 7
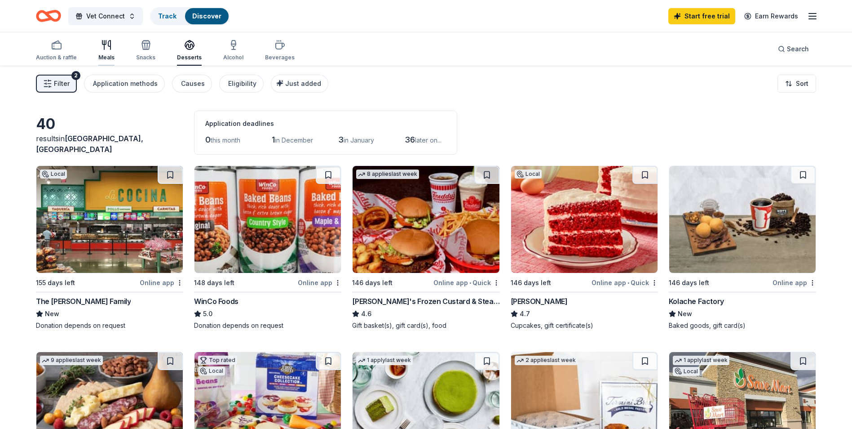
click at [103, 54] on div "Meals" at bounding box center [106, 57] width 16 height 7
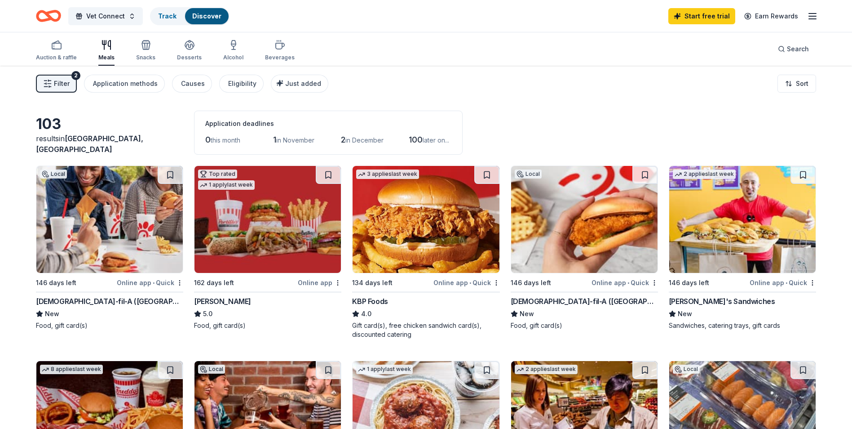
click at [776, 283] on div "Online app • Quick" at bounding box center [783, 282] width 66 height 11
click at [122, 236] on img at bounding box center [109, 219] width 146 height 107
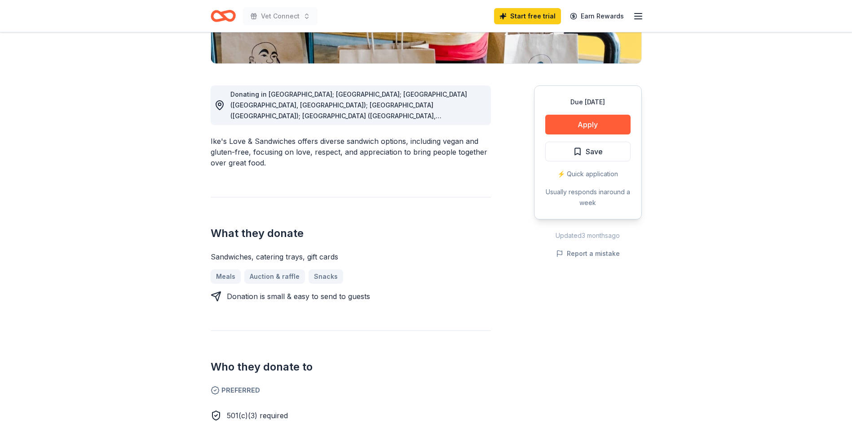
scroll to position [180, 0]
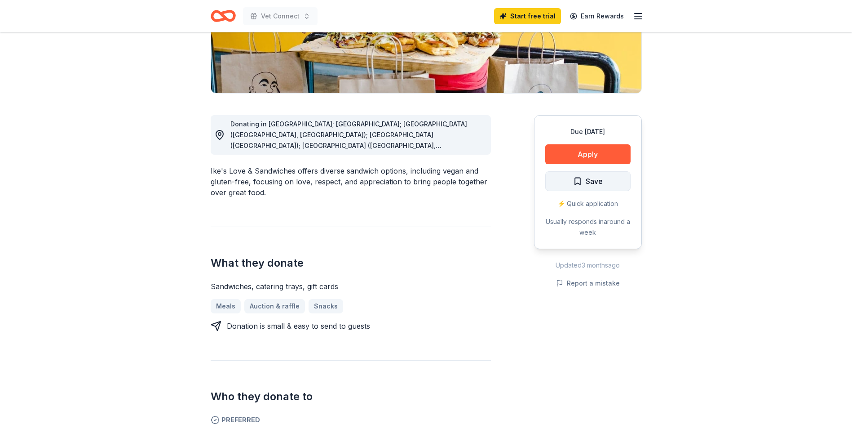
click at [580, 180] on span "Save" at bounding box center [588, 181] width 30 height 12
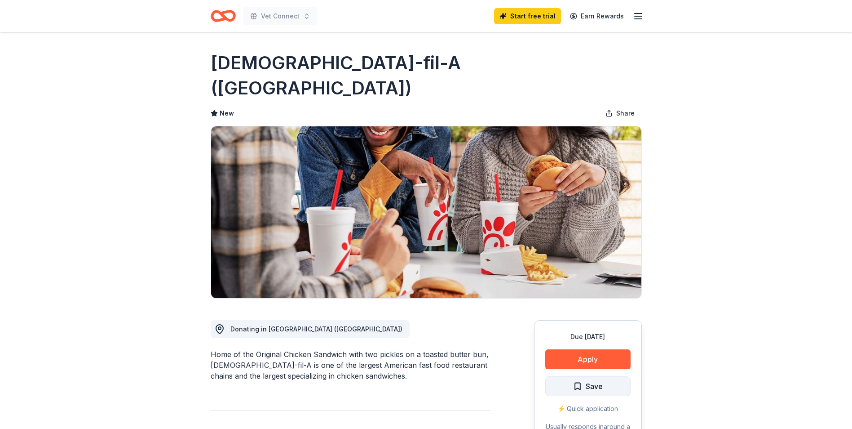
click at [594, 380] on span "Save" at bounding box center [594, 386] width 17 height 12
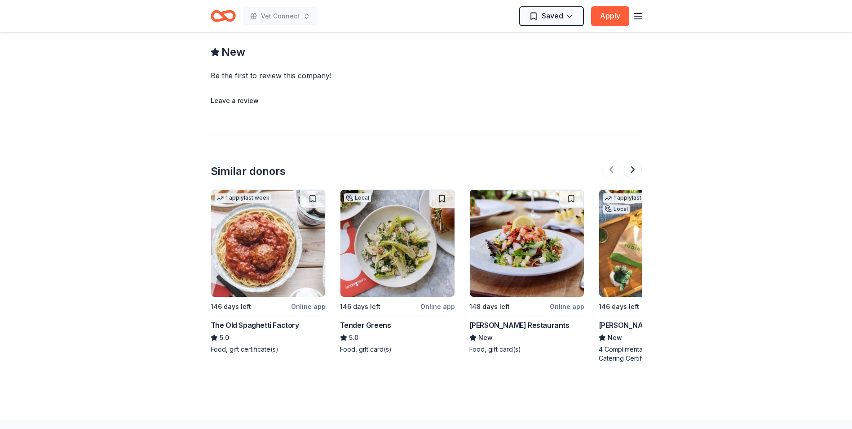
scroll to position [719, 0]
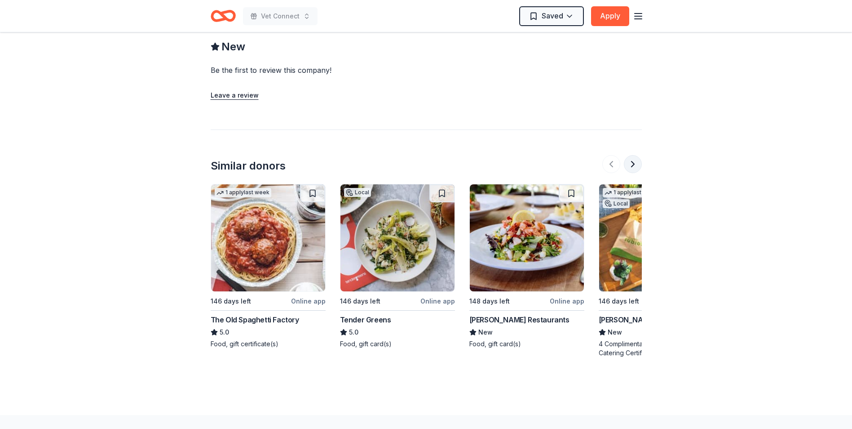
click at [633, 155] on button at bounding box center [633, 164] width 18 height 18
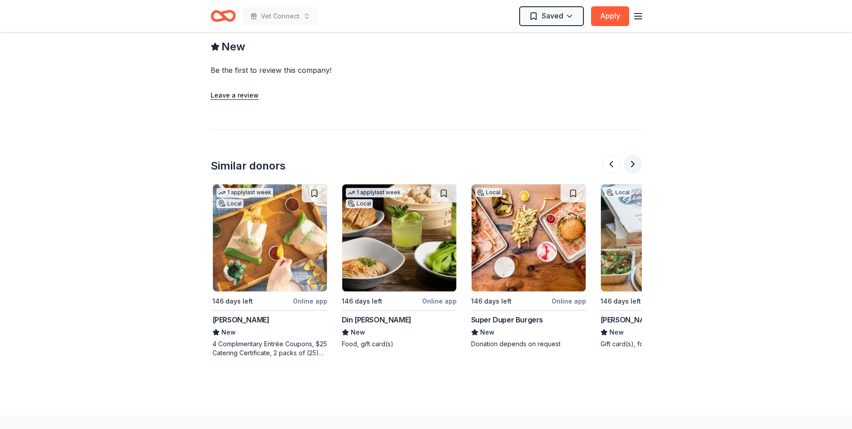
scroll to position [0, 388]
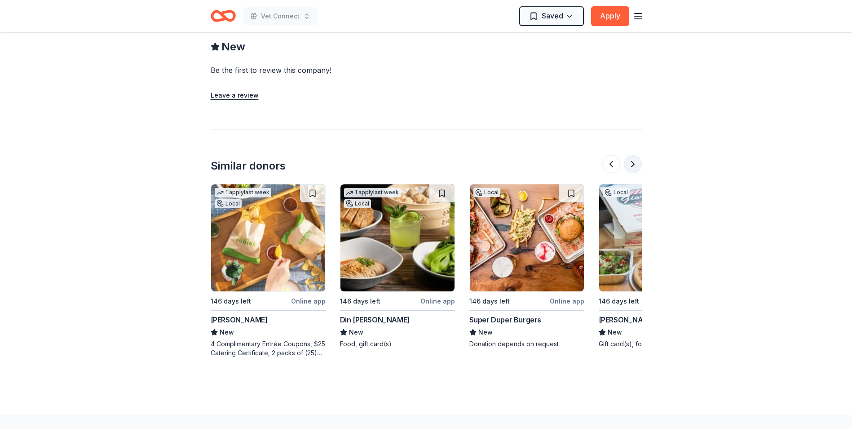
click at [633, 155] on button at bounding box center [633, 164] width 18 height 18
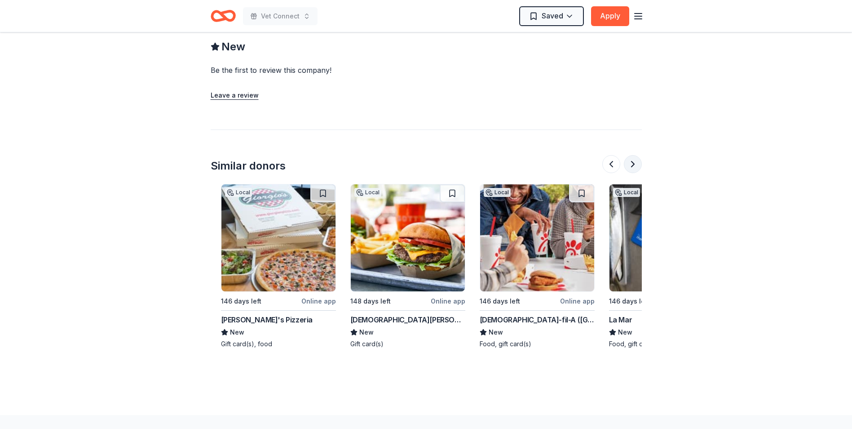
scroll to position [0, 776]
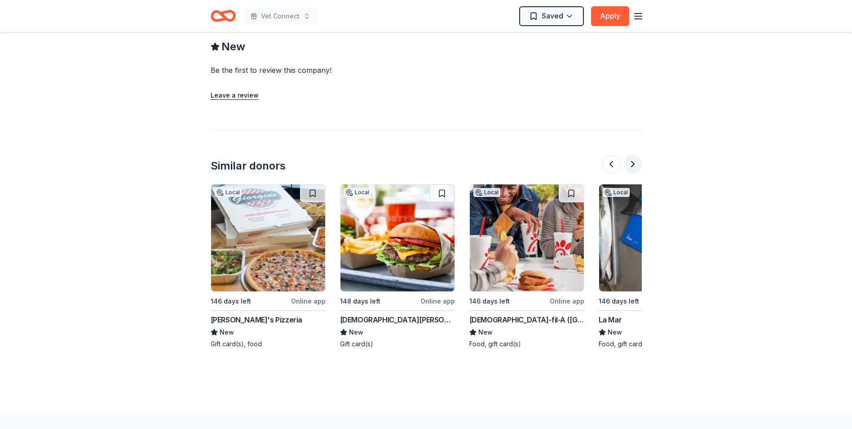
click at [633, 155] on button at bounding box center [633, 164] width 18 height 18
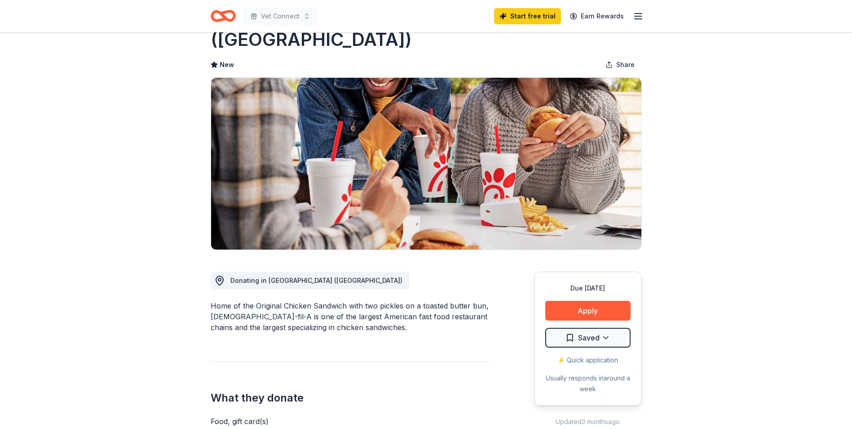
scroll to position [0, 0]
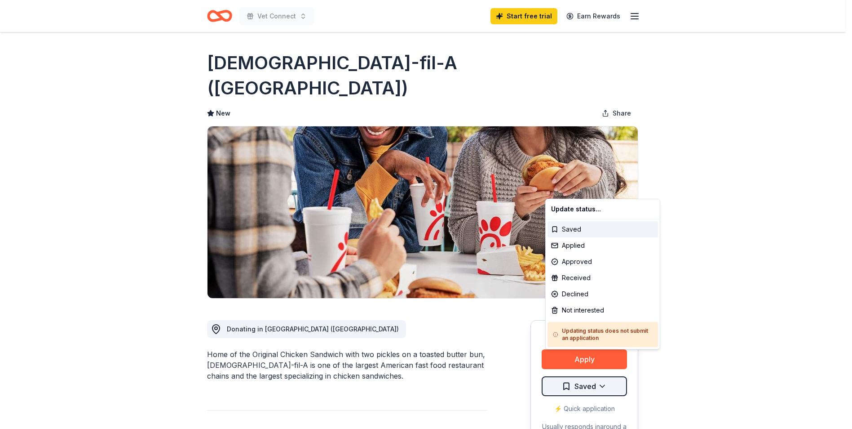
click at [606, 357] on html "Vet Connect Start free trial Earn Rewards Due in 146 days Share Chick-fil-A (Sa…" at bounding box center [426, 214] width 852 height 429
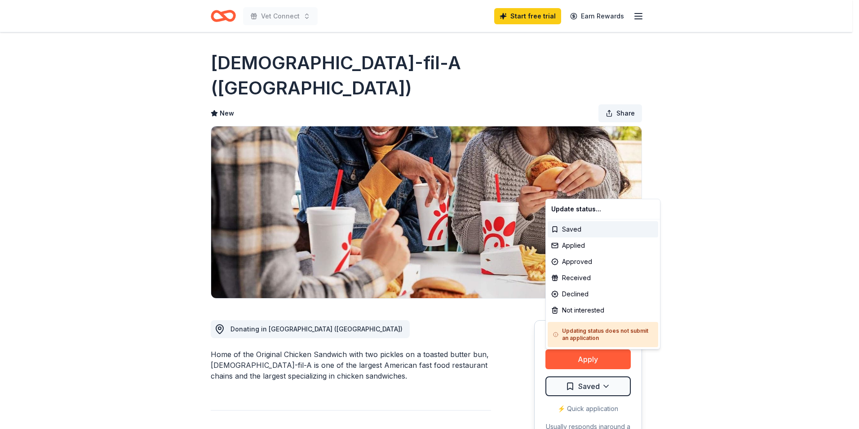
click at [617, 89] on html "Vet Connect Start free trial Earn Rewards Due in 146 days Share Chick-fil-A (Sa…" at bounding box center [429, 214] width 859 height 429
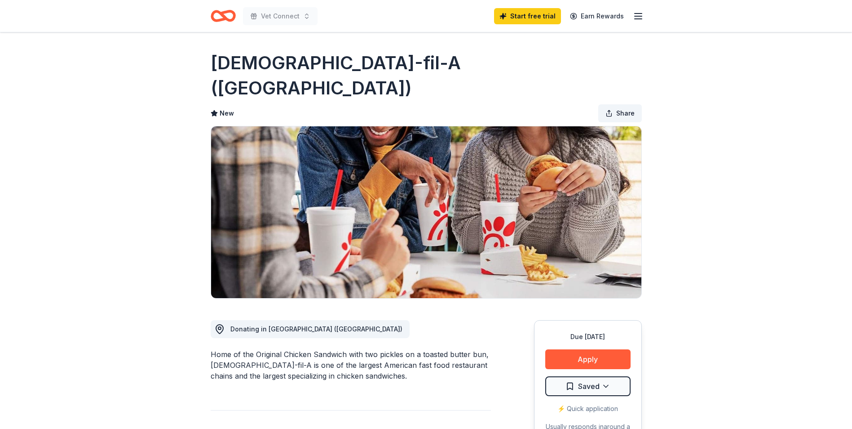
click at [616, 104] on button "Share" at bounding box center [620, 113] width 44 height 18
click at [639, 17] on icon "button" at bounding box center [638, 16] width 11 height 11
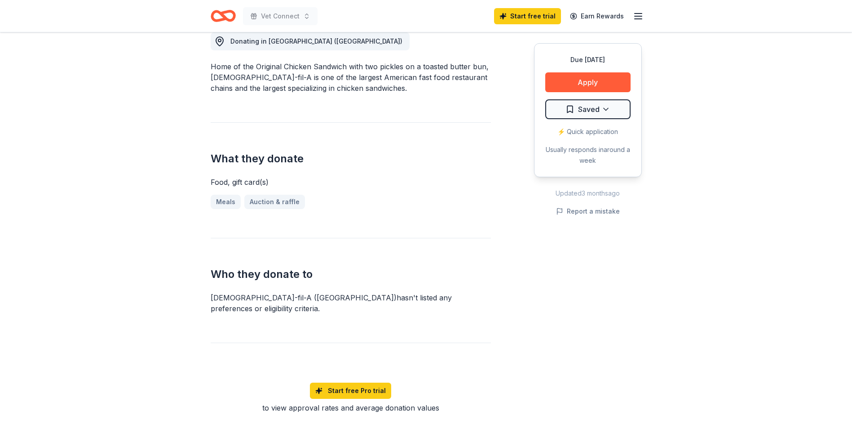
scroll to position [26, 0]
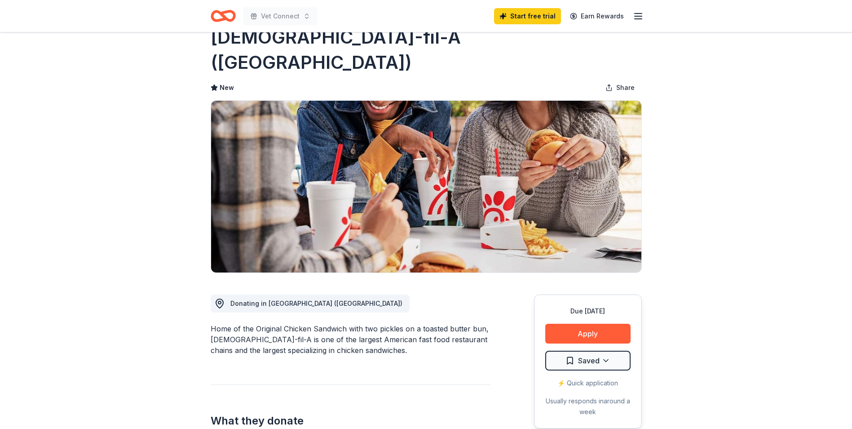
click at [291, 323] on div "Home of the Original Chicken Sandwich with two pickles on a toasted butter bun,…" at bounding box center [351, 339] width 280 height 32
click at [289, 299] on span "Donating in CA (San Diego)" at bounding box center [316, 303] width 172 height 8
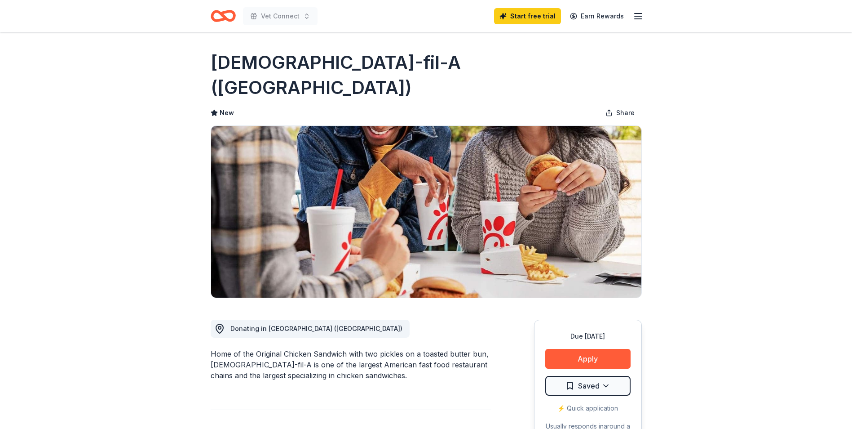
scroll to position [0, 0]
click at [224, 13] on icon "Home" at bounding box center [227, 15] width 14 height 9
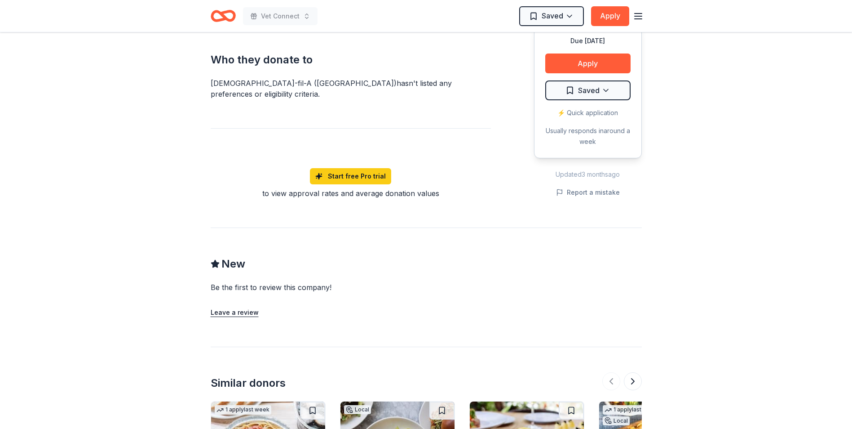
scroll to position [359, 0]
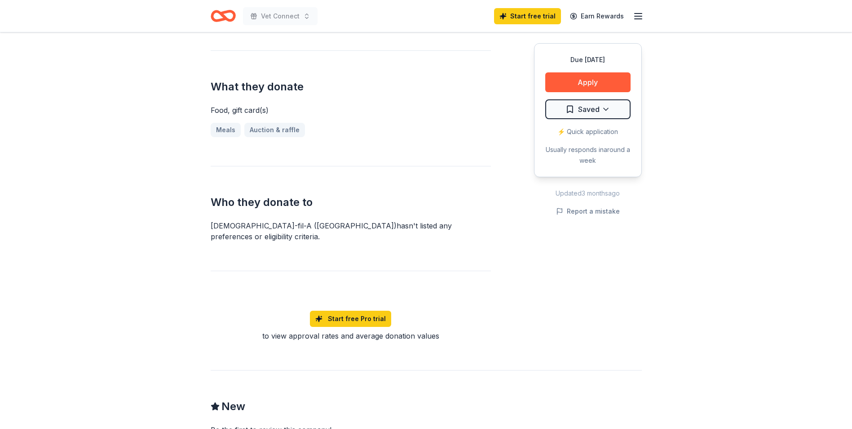
click at [346, 330] on div "to view approval rates and average donation values" at bounding box center [351, 335] width 280 height 11
click at [597, 133] on div "⚡️ Quick application" at bounding box center [587, 131] width 85 height 11
click at [597, 131] on div "⚡️ Quick application" at bounding box center [587, 131] width 85 height 11
click at [222, 123] on link "Meals" at bounding box center [229, 130] width 37 height 14
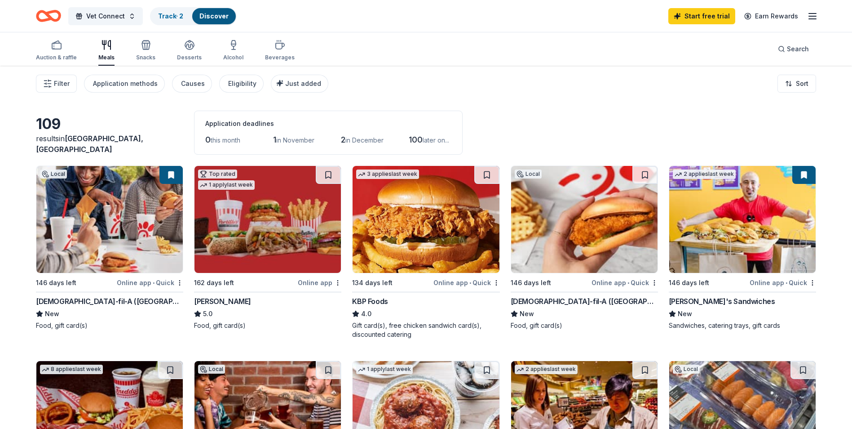
click at [813, 18] on icon "button" at bounding box center [812, 16] width 11 height 11
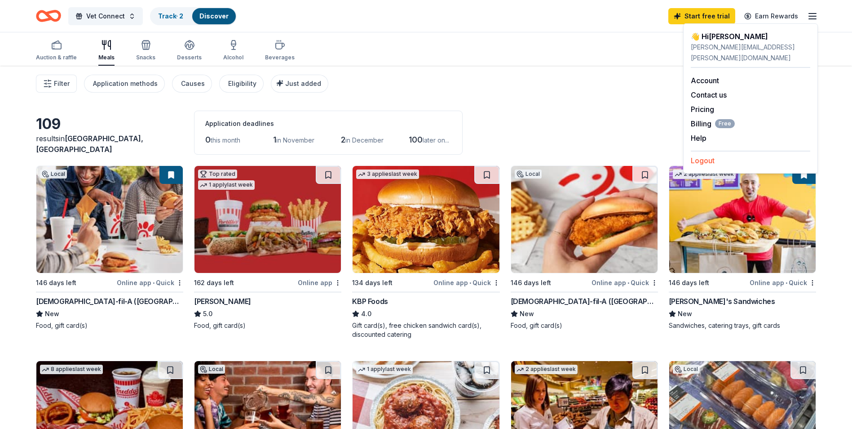
click at [706, 155] on button "Logout" at bounding box center [703, 160] width 24 height 11
